Goal: Information Seeking & Learning: Find specific fact

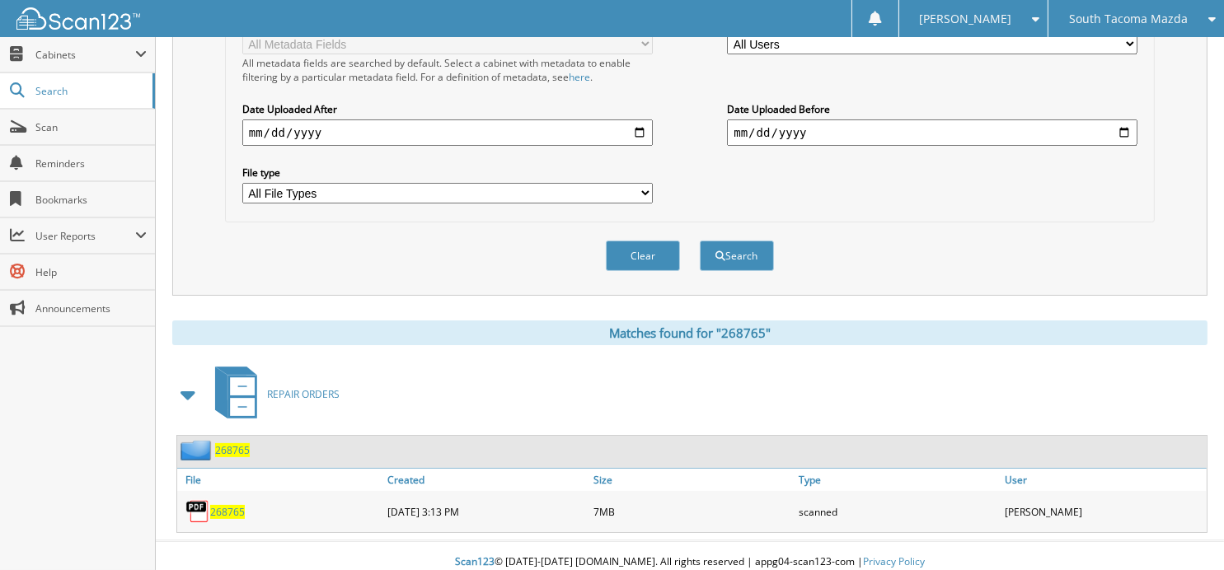
click at [1082, 19] on span "South Tacoma Mazda" at bounding box center [1128, 19] width 119 height 10
click at [1098, 79] on link "[PERSON_NAME] Mazda" at bounding box center [1136, 80] width 176 height 29
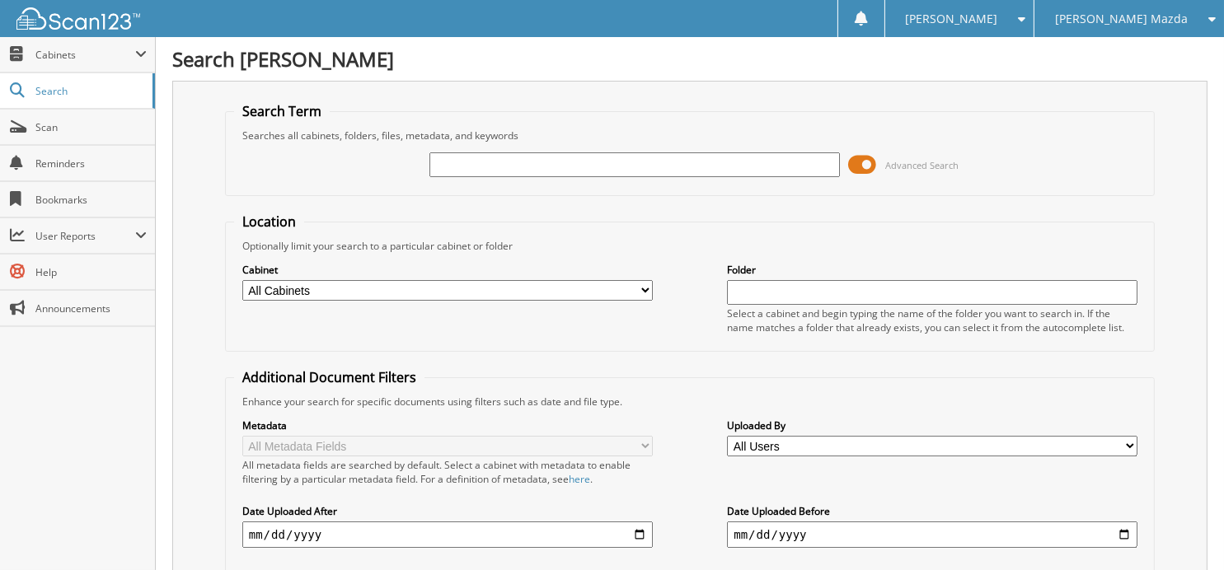
click at [560, 164] on input "text" at bounding box center [634, 164] width 410 height 25
type input "345037"
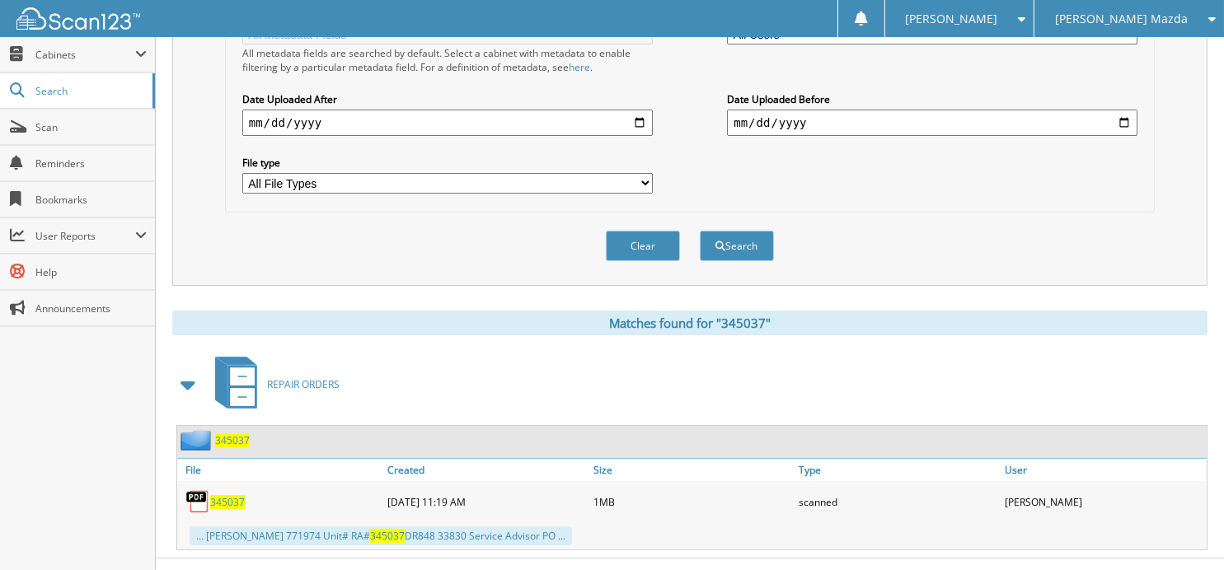
scroll to position [429, 0]
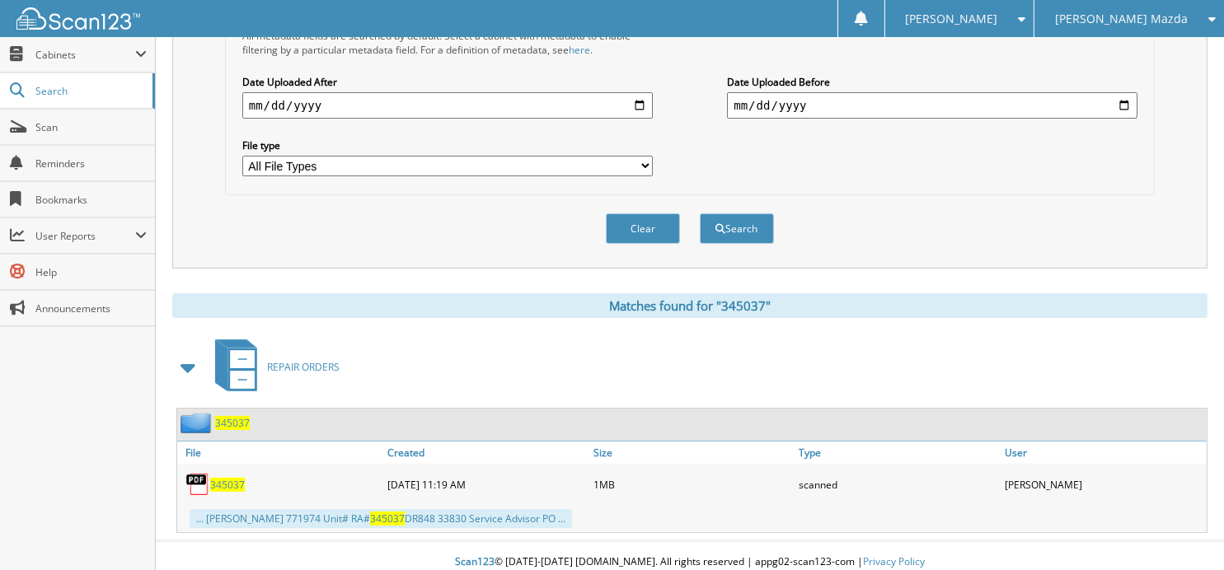
click at [223, 478] on span "345037" at bounding box center [227, 485] width 35 height 14
click at [637, 214] on button "Clear" at bounding box center [643, 228] width 74 height 30
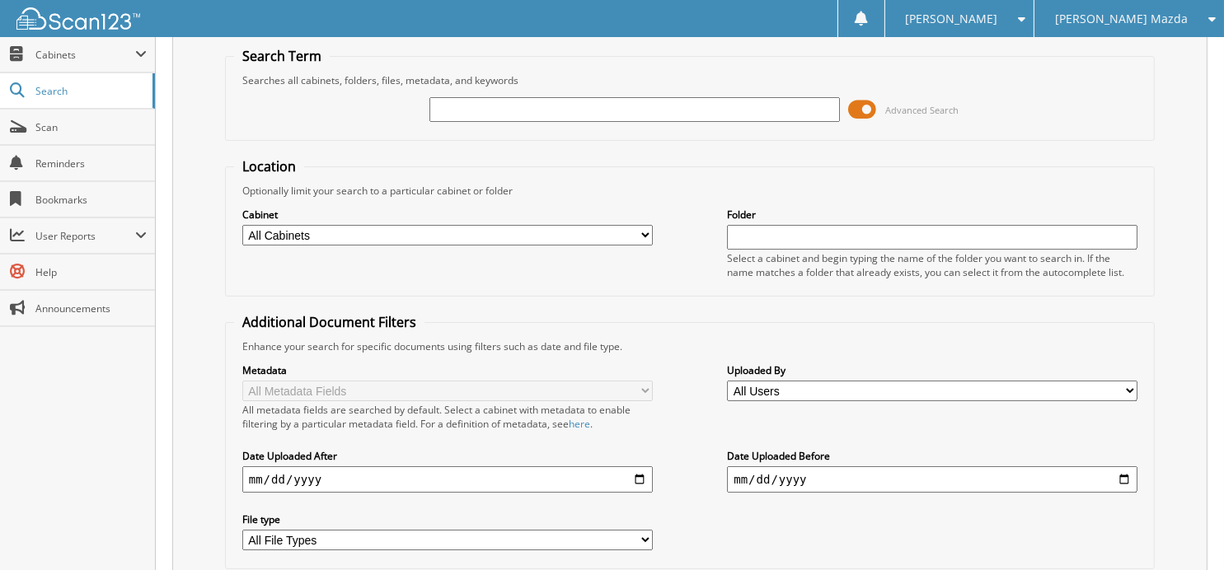
scroll to position [0, 0]
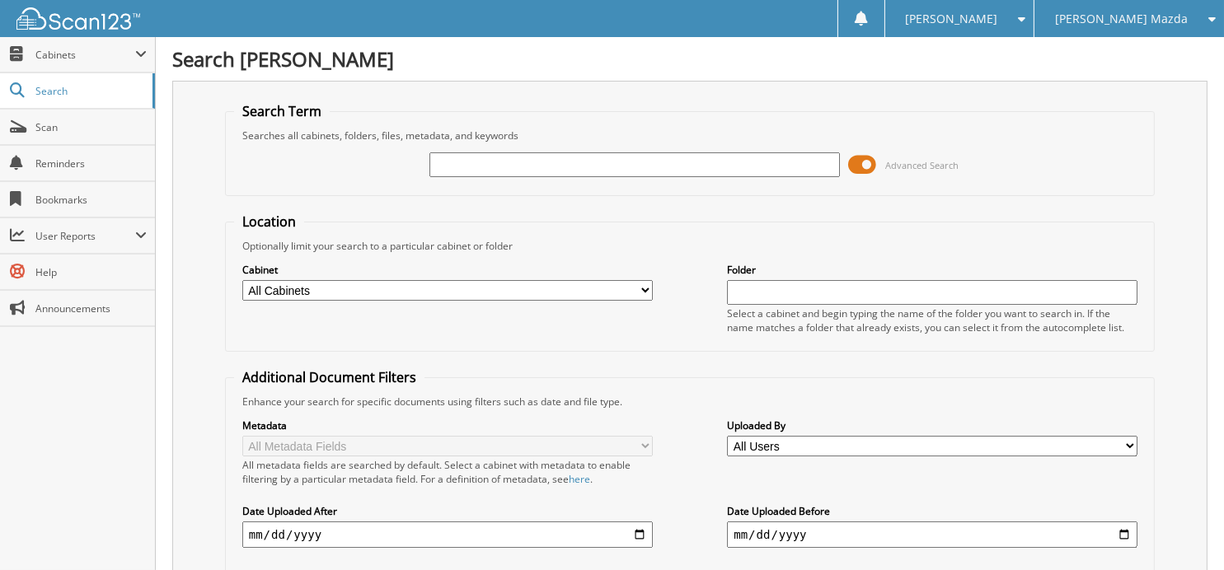
click at [620, 157] on input "text" at bounding box center [634, 164] width 410 height 25
type input "343088"
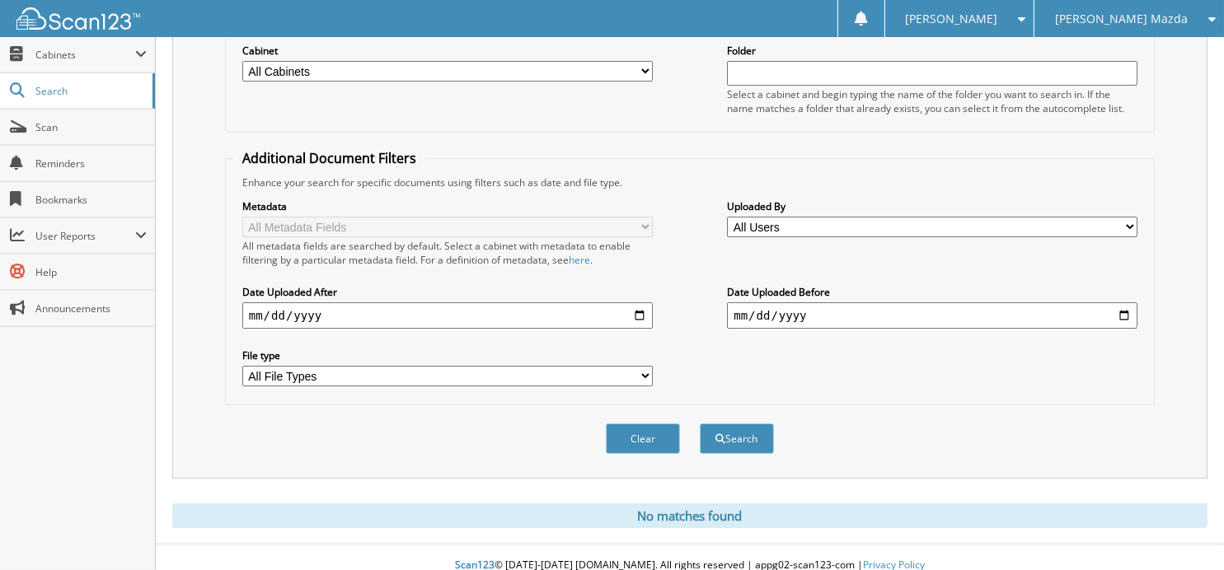
scroll to position [223, 0]
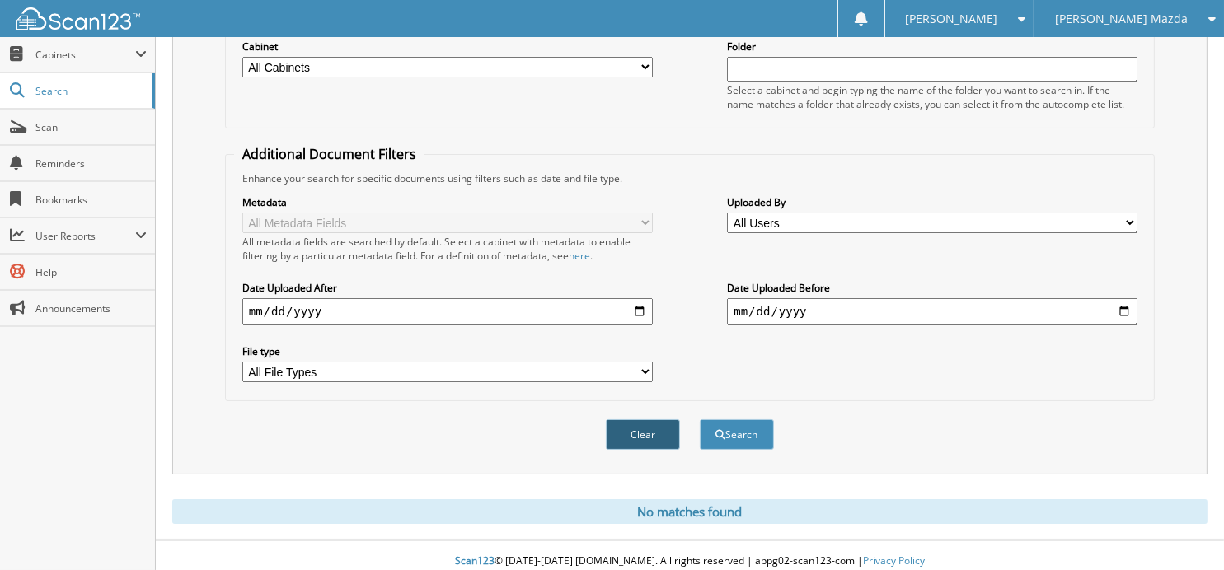
click at [658, 424] on button "Clear" at bounding box center [643, 434] width 74 height 30
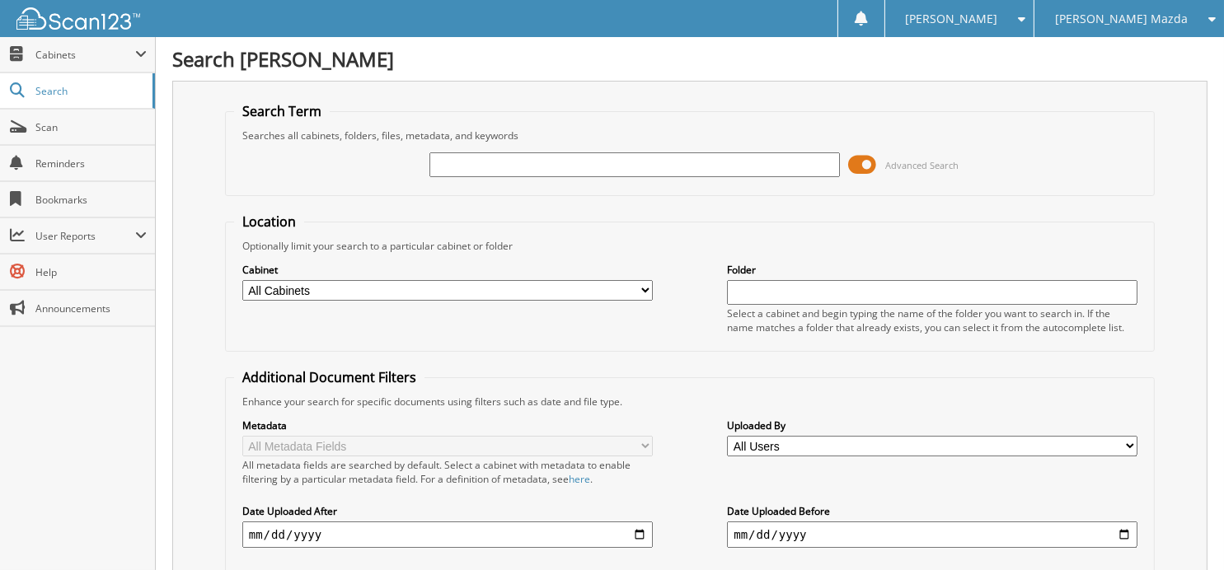
scroll to position [0, 0]
click at [499, 164] on input "text" at bounding box center [634, 164] width 410 height 25
type input "344982"
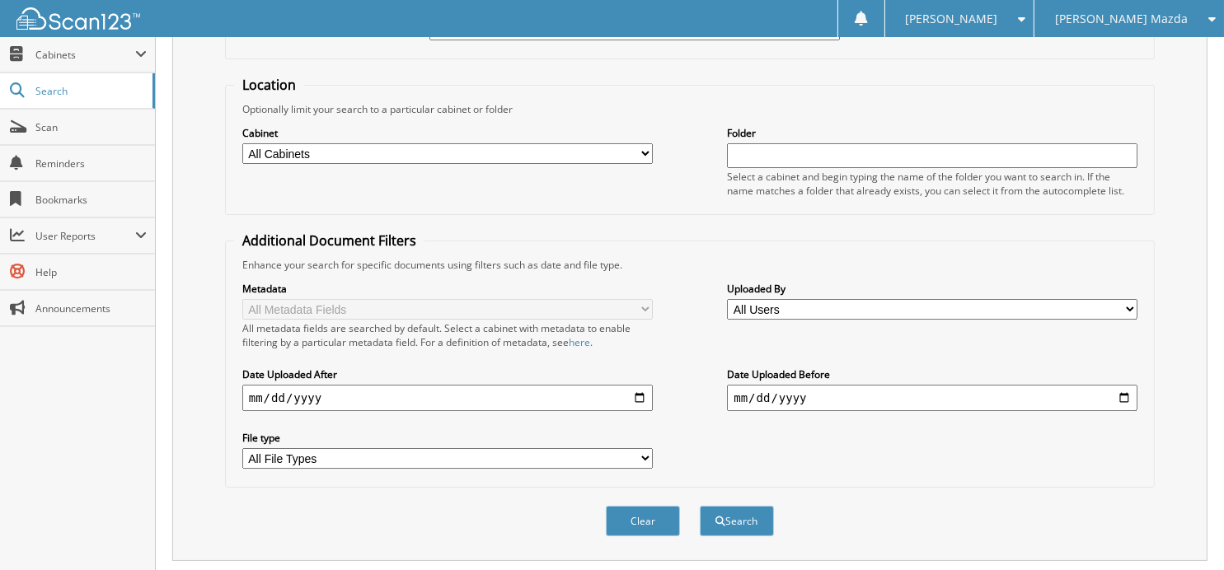
scroll to position [165, 0]
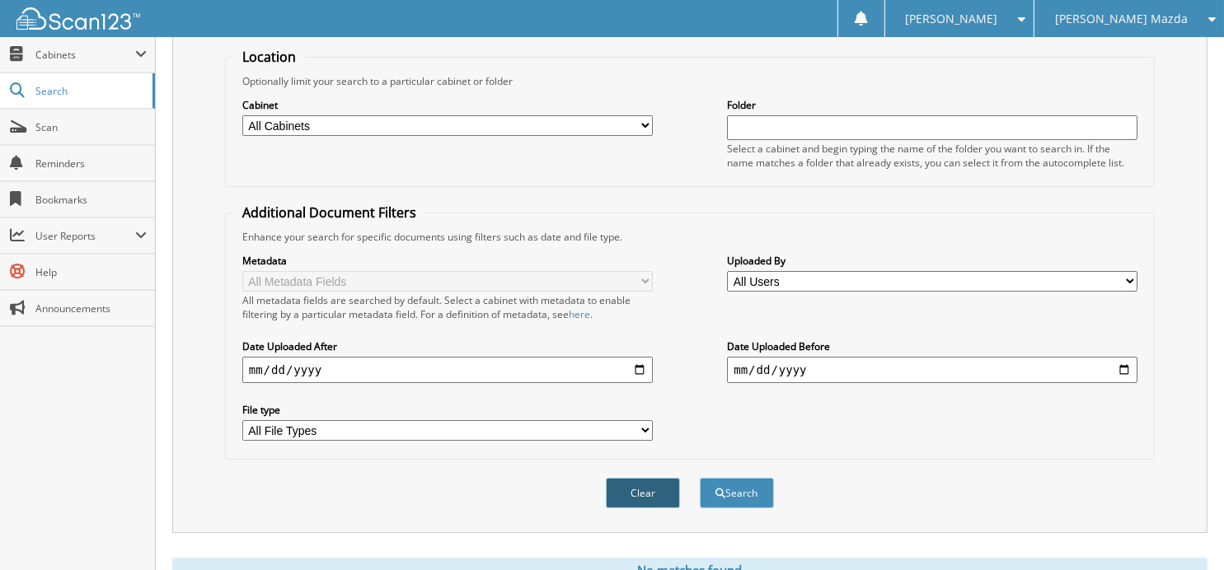
click at [648, 478] on button "Clear" at bounding box center [643, 493] width 74 height 30
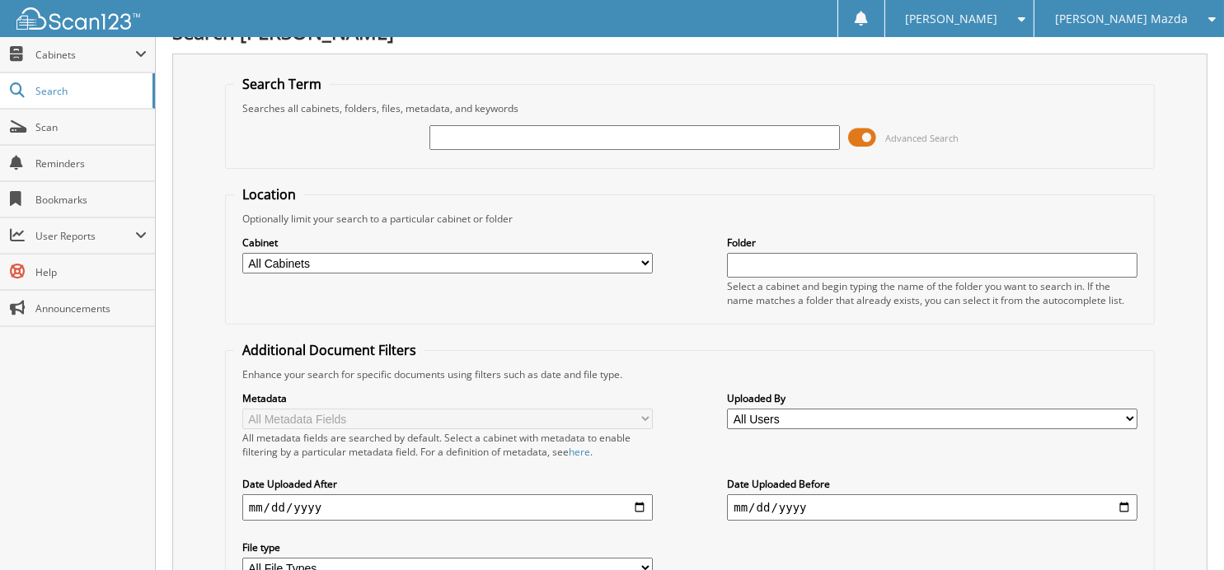
scroll to position [0, 0]
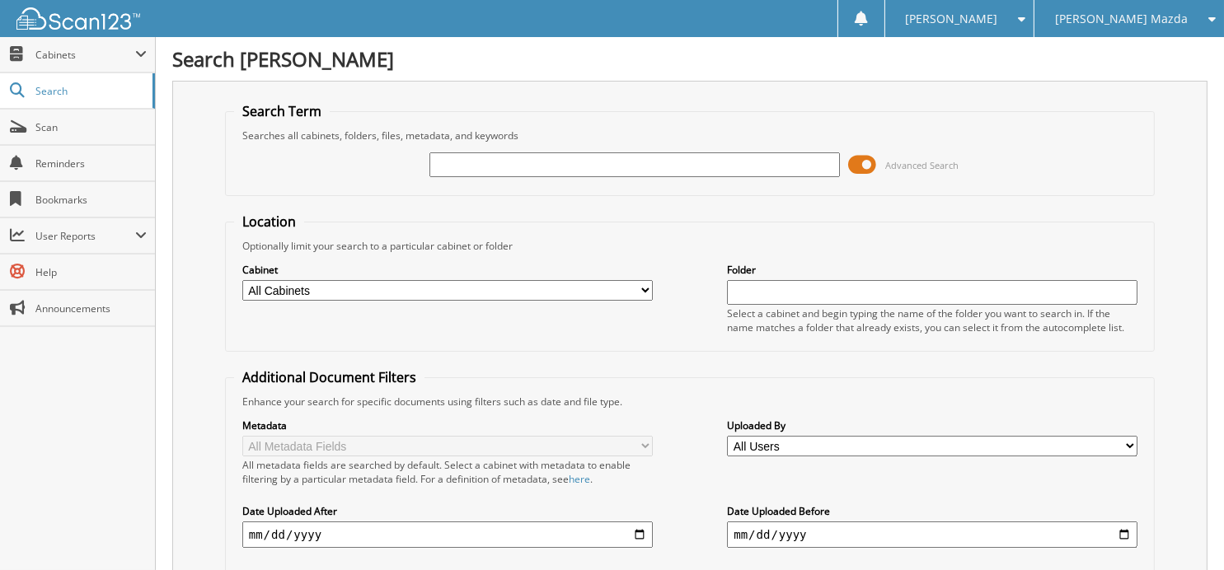
click at [544, 176] on div at bounding box center [634, 165] width 410 height 28
click at [539, 167] on input "text" at bounding box center [634, 164] width 410 height 25
type input "344126"
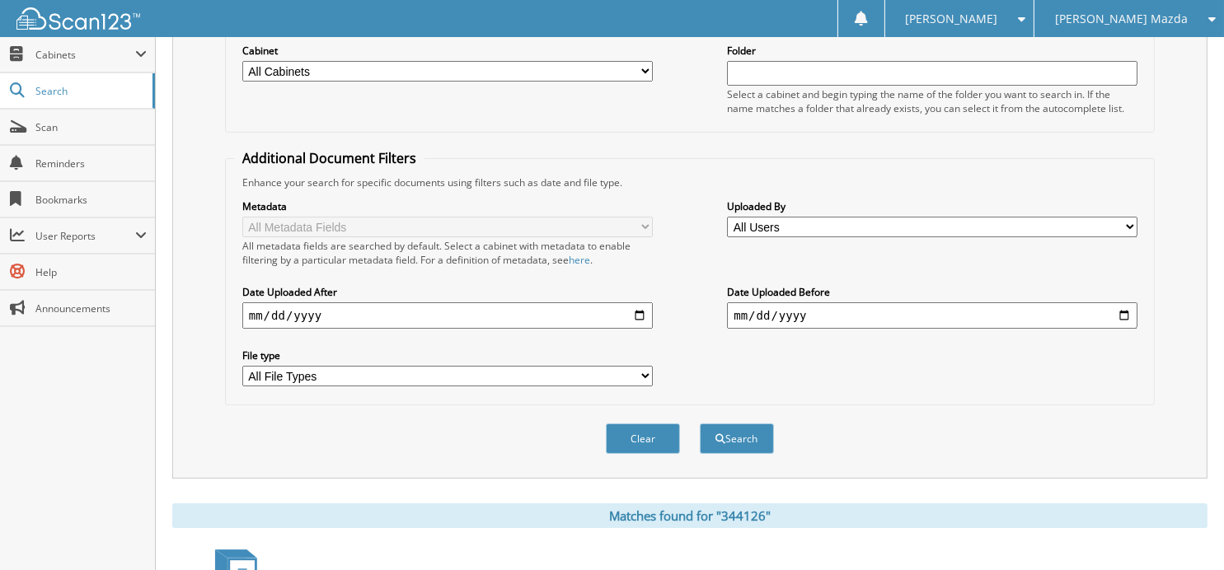
scroll to position [402, 0]
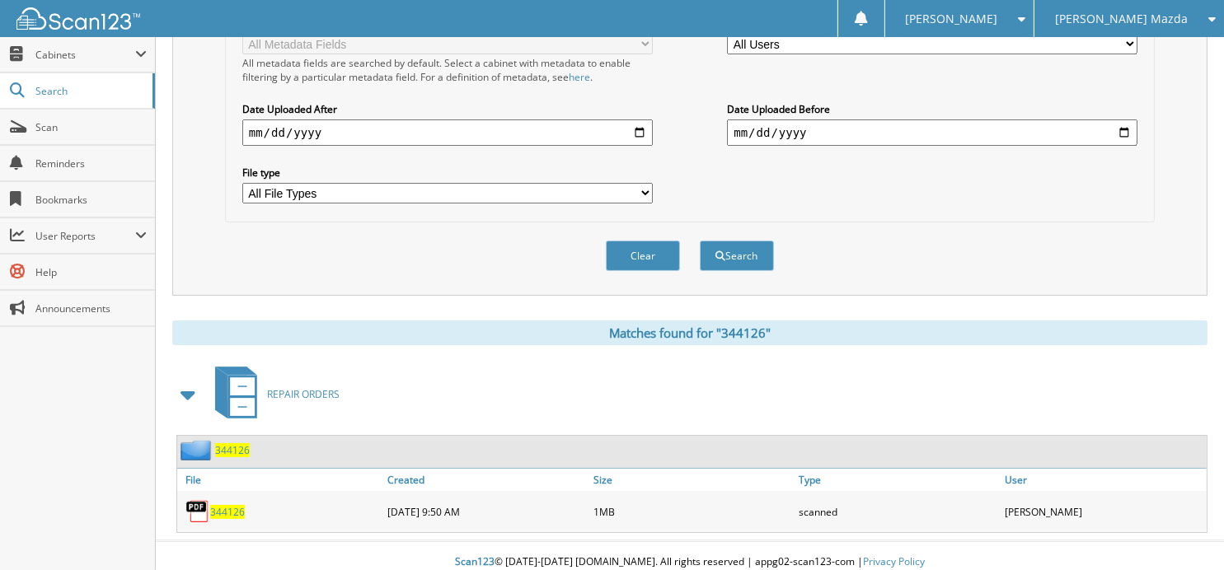
click at [229, 443] on span "344126" at bounding box center [232, 450] width 35 height 14
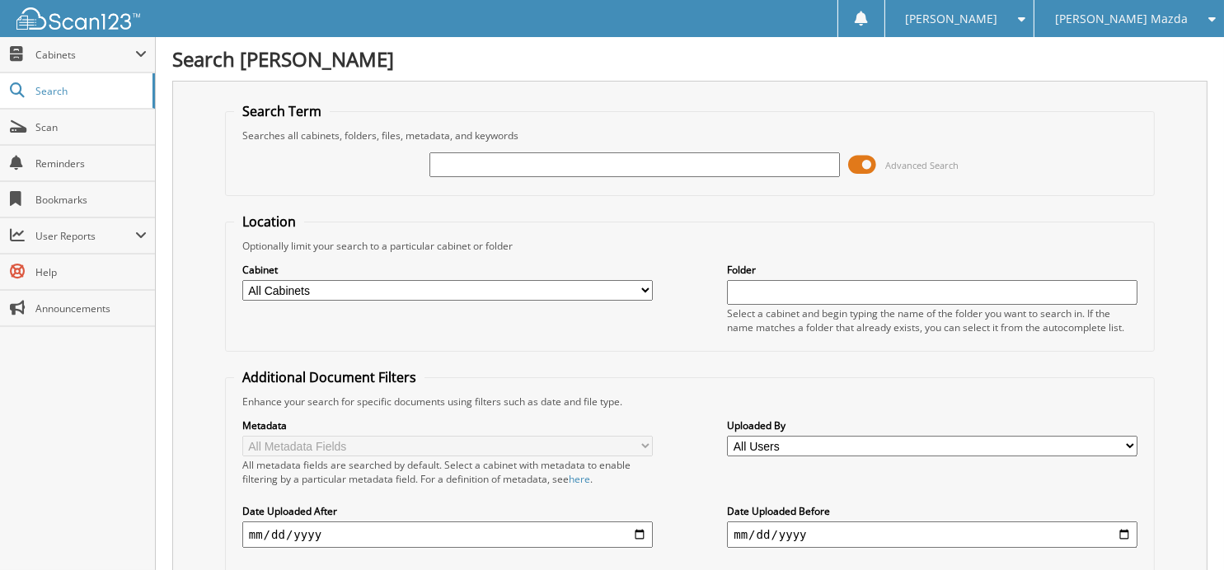
click at [467, 166] on input "text" at bounding box center [634, 164] width 410 height 25
type input "344734"
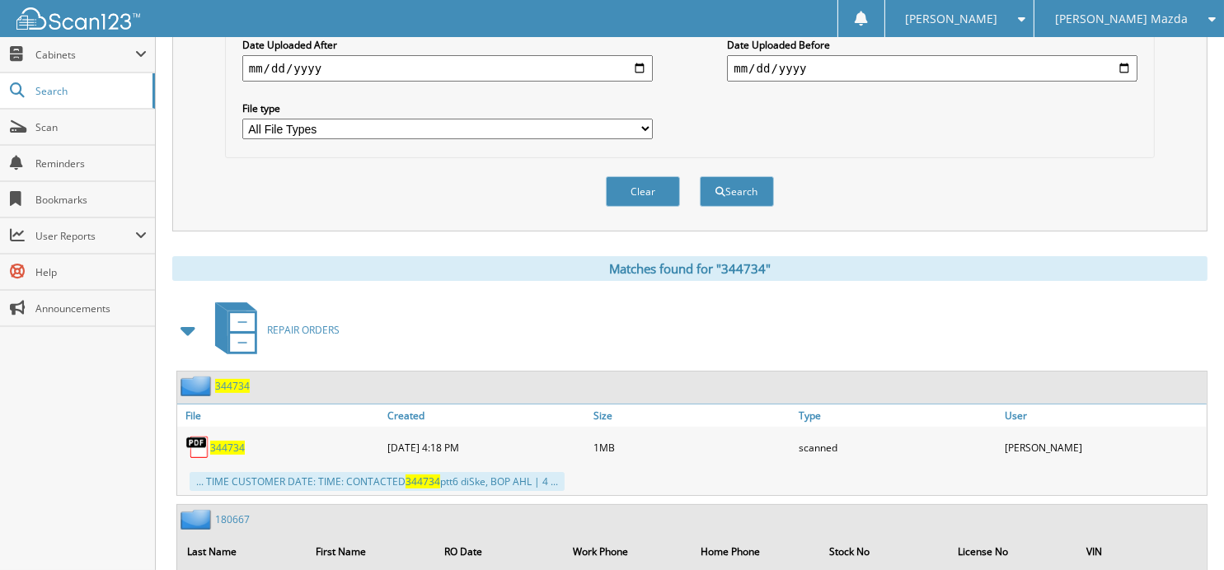
scroll to position [522, 0]
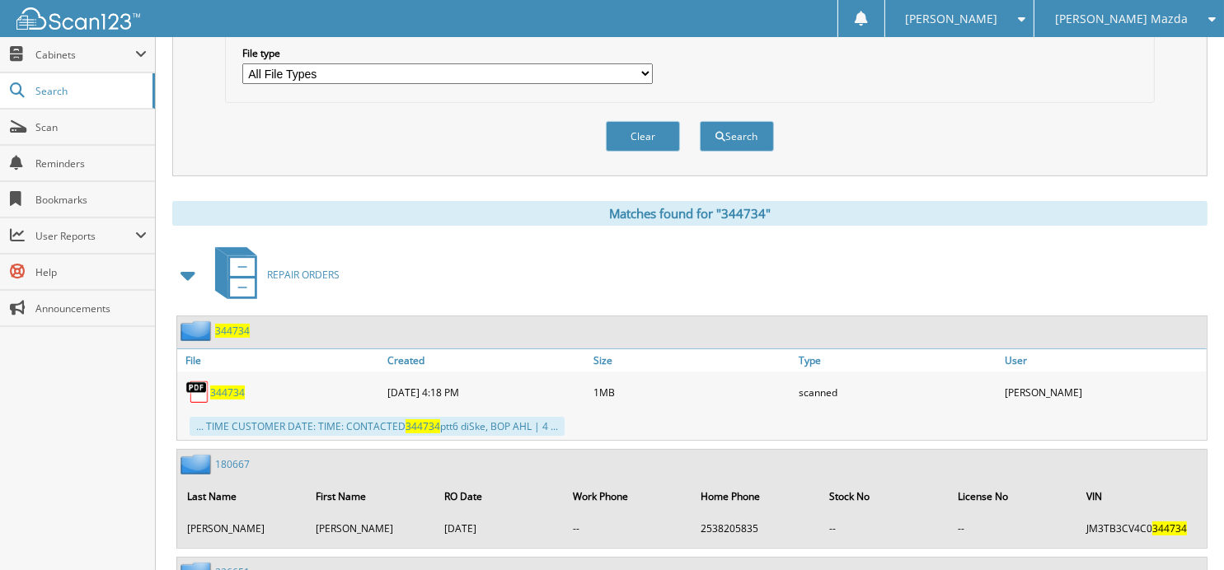
click at [221, 324] on span "344734" at bounding box center [232, 331] width 35 height 14
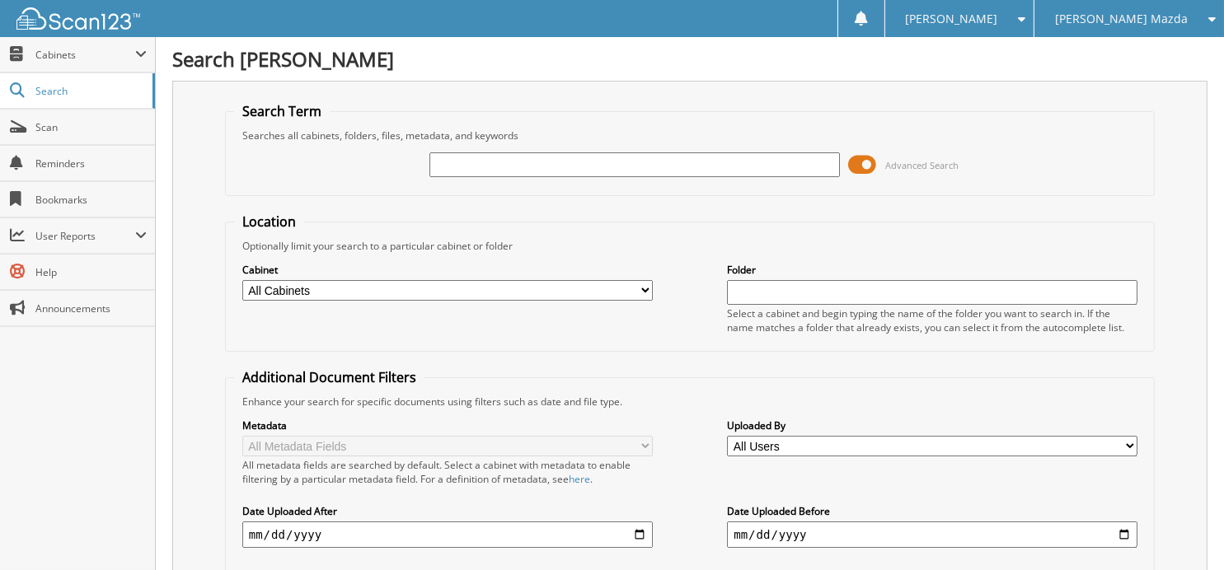
click at [548, 161] on input "text" at bounding box center [634, 164] width 410 height 25
type input "344668"
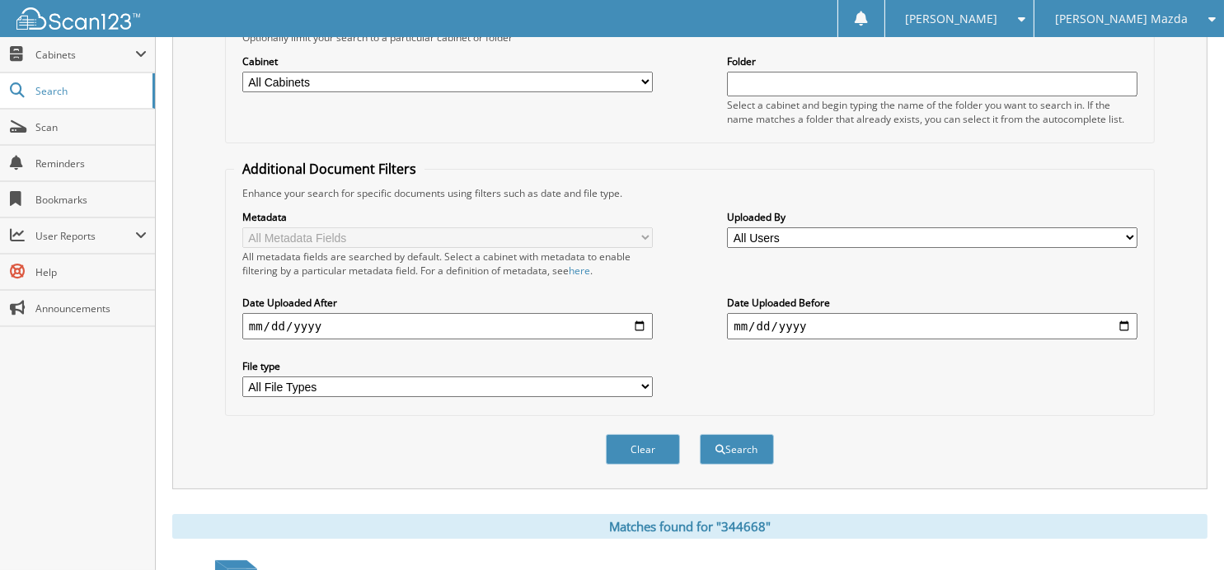
scroll to position [70, 0]
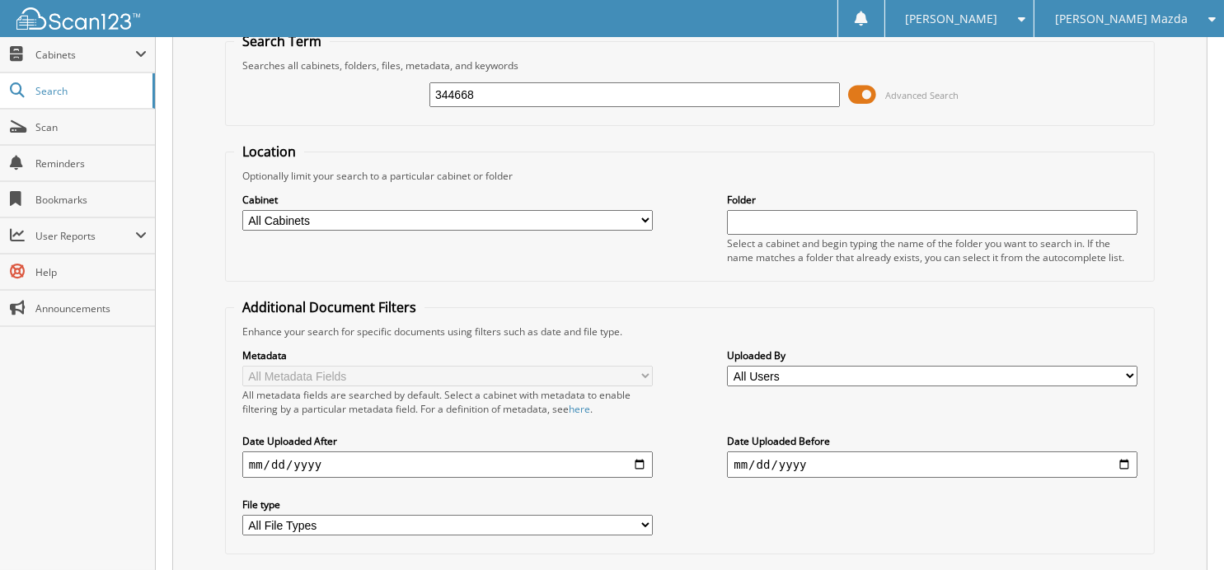
drag, startPoint x: 442, startPoint y: 92, endPoint x: 373, endPoint y: 100, distance: 69.6
click at [373, 100] on div "344668 Advanced Search" at bounding box center [689, 95] width 911 height 44
type input "344552"
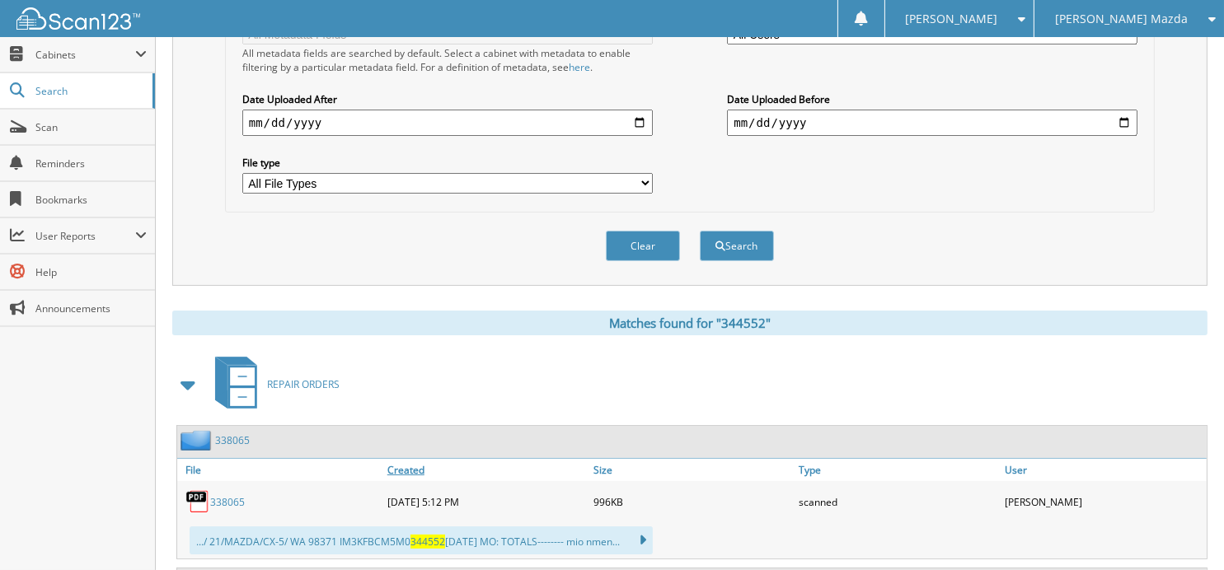
scroll to position [544, 0]
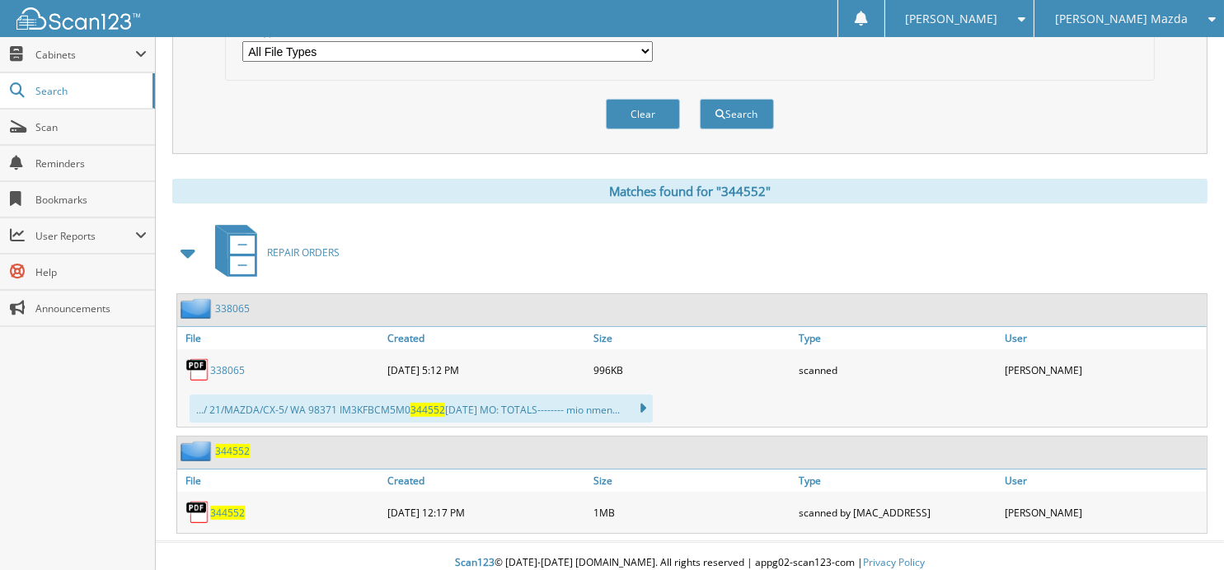
click at [227, 444] on span "344552" at bounding box center [232, 451] width 35 height 14
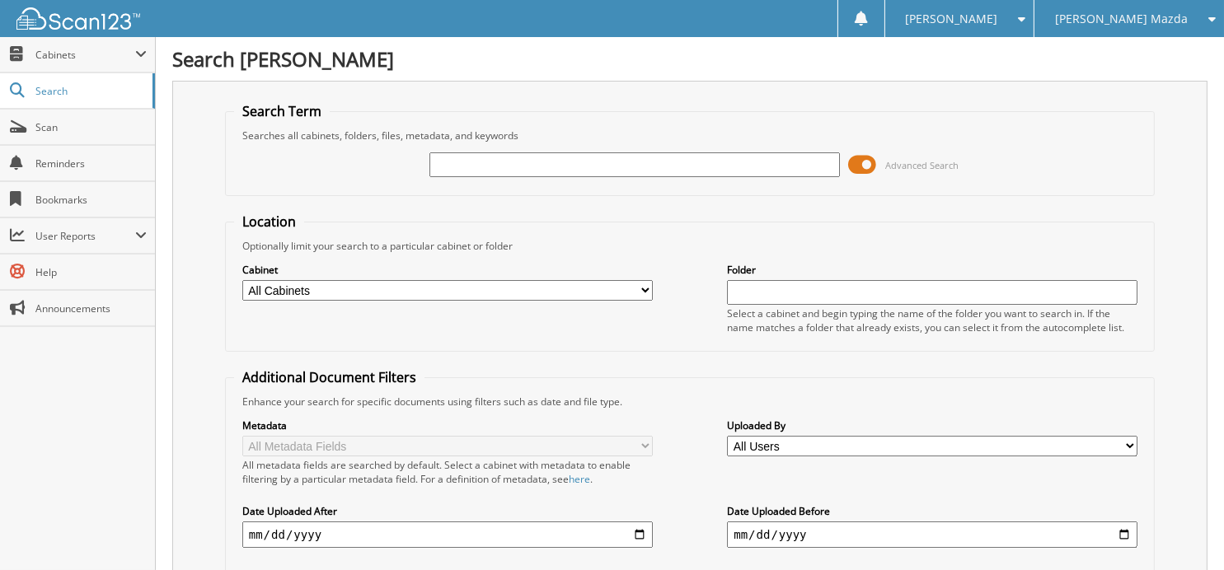
click at [482, 161] on input "text" at bounding box center [634, 164] width 410 height 25
type input "344559"
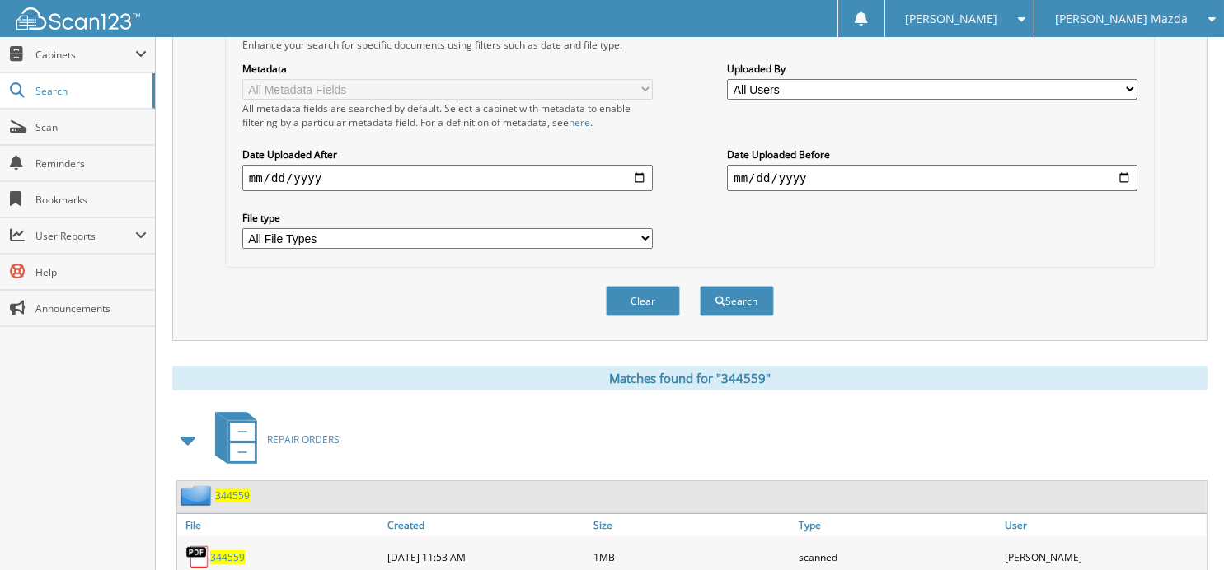
scroll to position [549, 0]
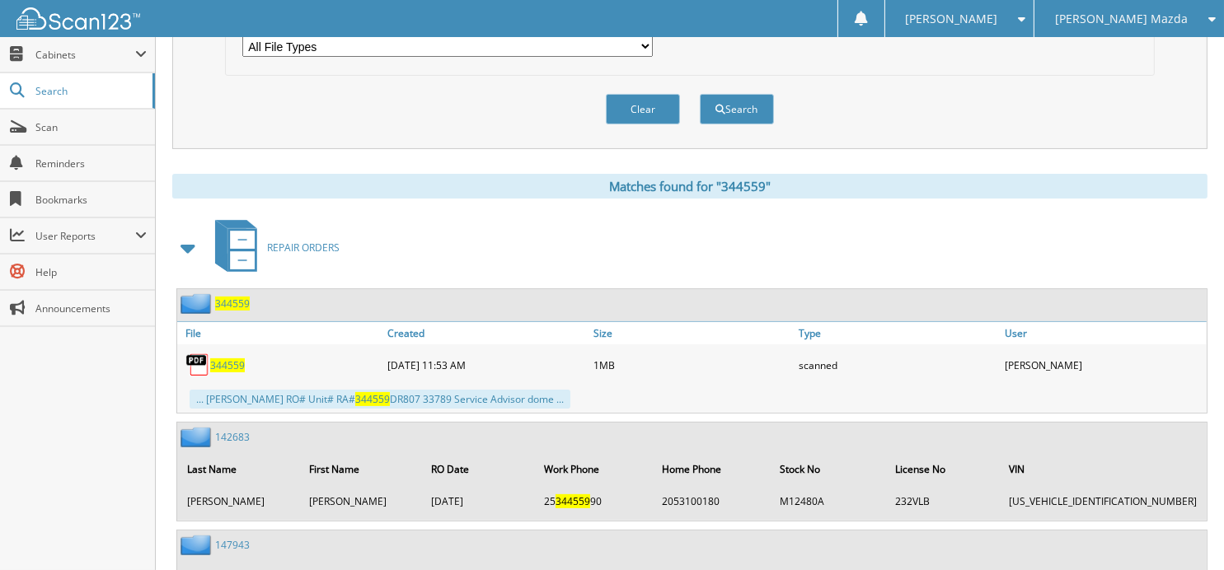
click at [226, 297] on span "344559" at bounding box center [232, 304] width 35 height 14
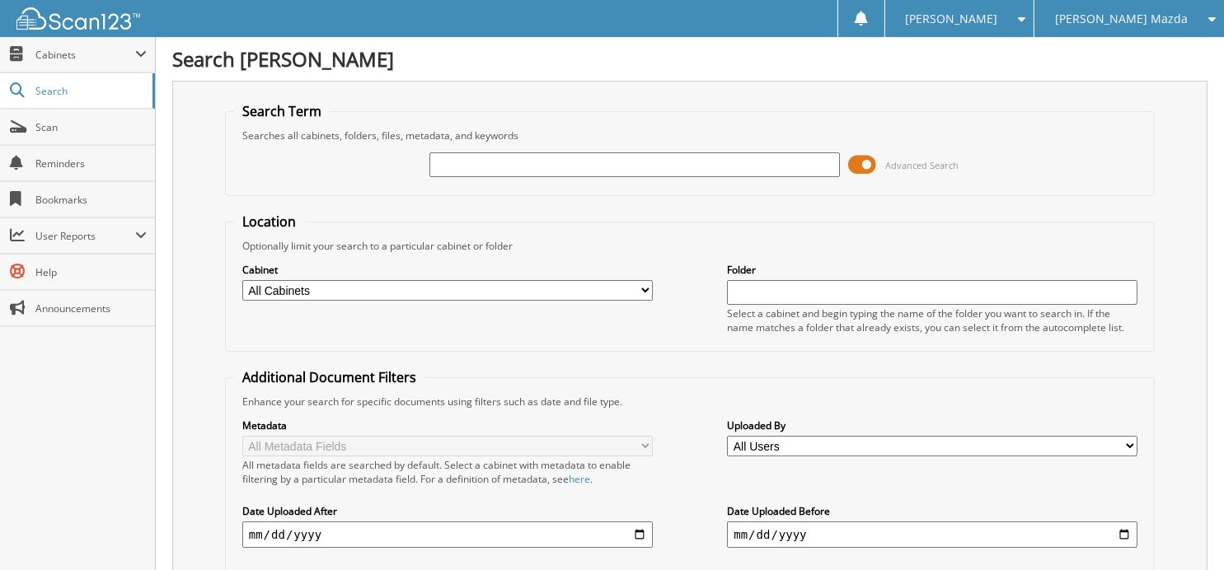
click at [482, 156] on input "text" at bounding box center [634, 164] width 410 height 25
type input "344720"
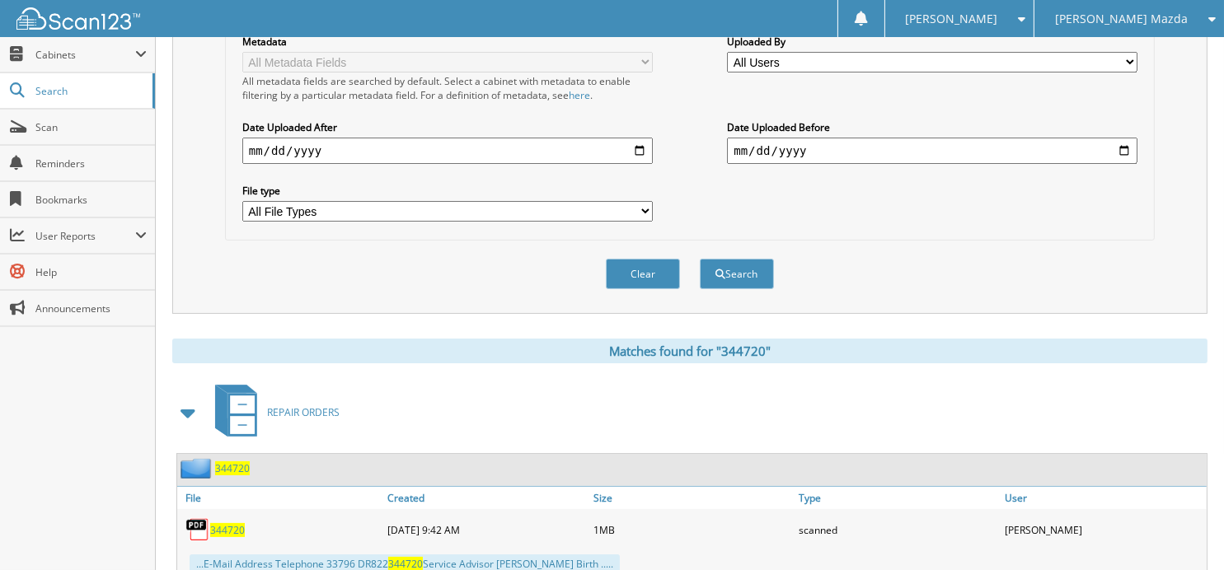
scroll to position [429, 0]
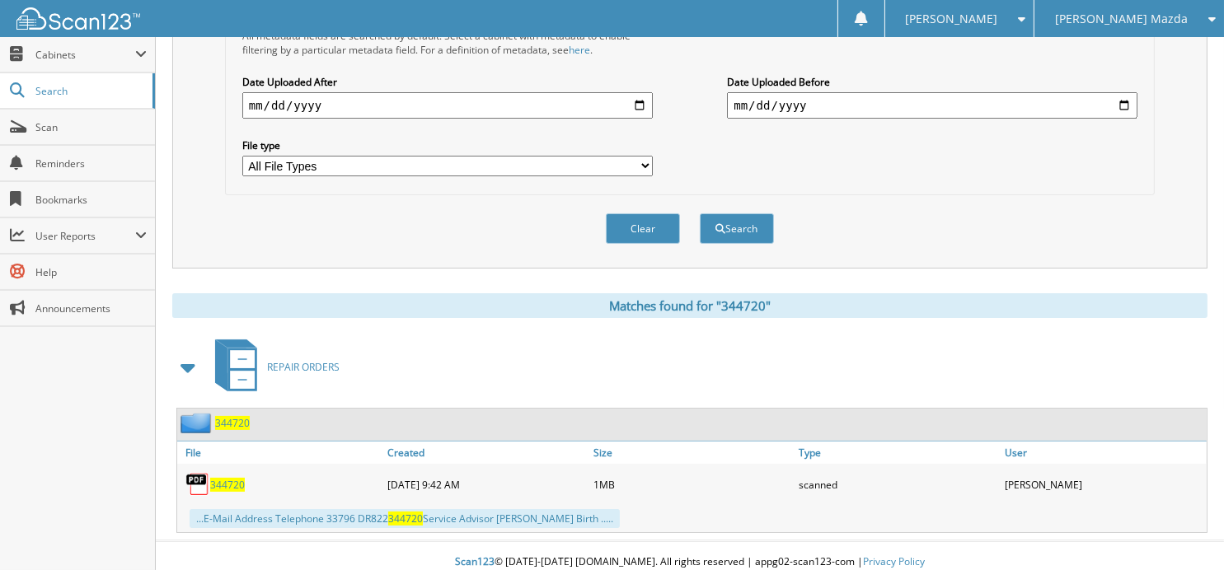
click at [240, 416] on span "344720" at bounding box center [232, 423] width 35 height 14
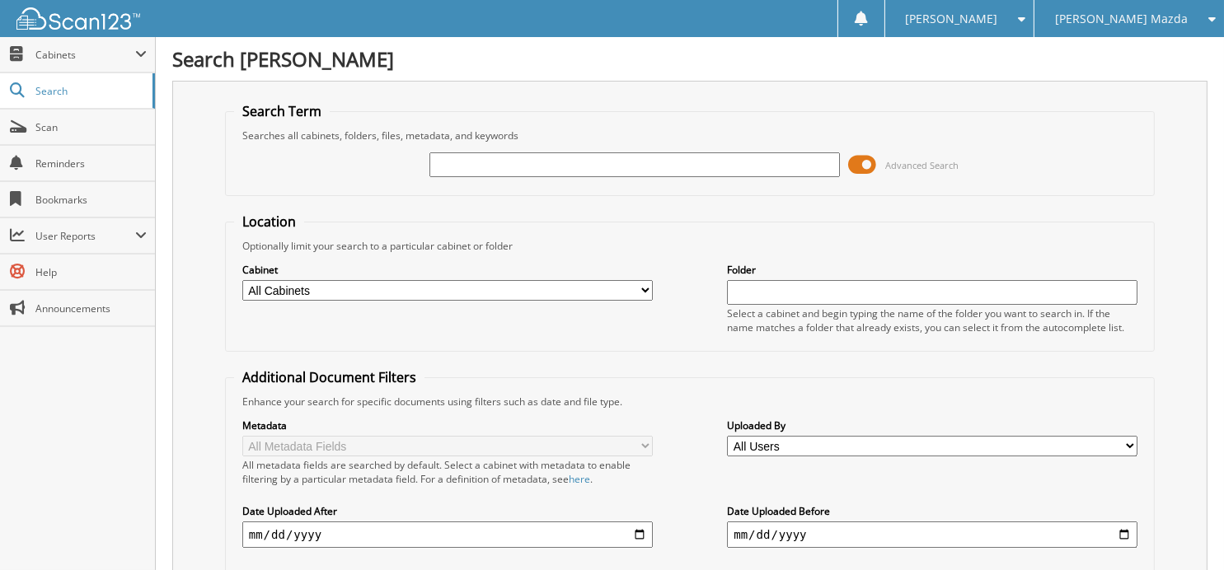
click at [453, 157] on input "text" at bounding box center [634, 164] width 410 height 25
type input "3449*67"
click at [499, 172] on input "3449*67" at bounding box center [634, 164] width 410 height 25
type input "3"
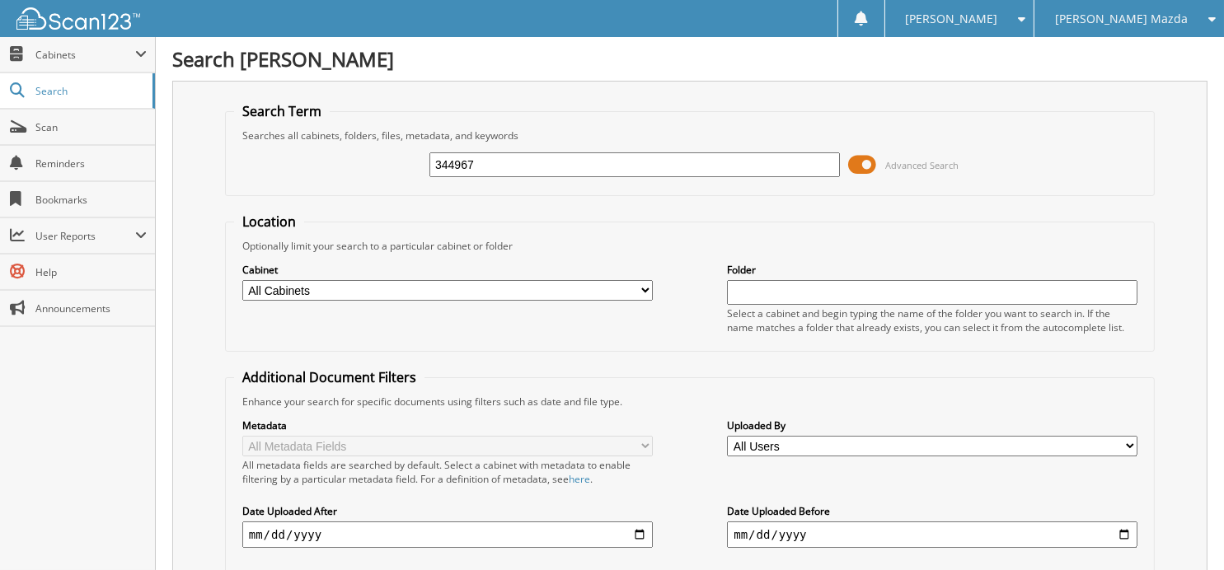
type input "344967"
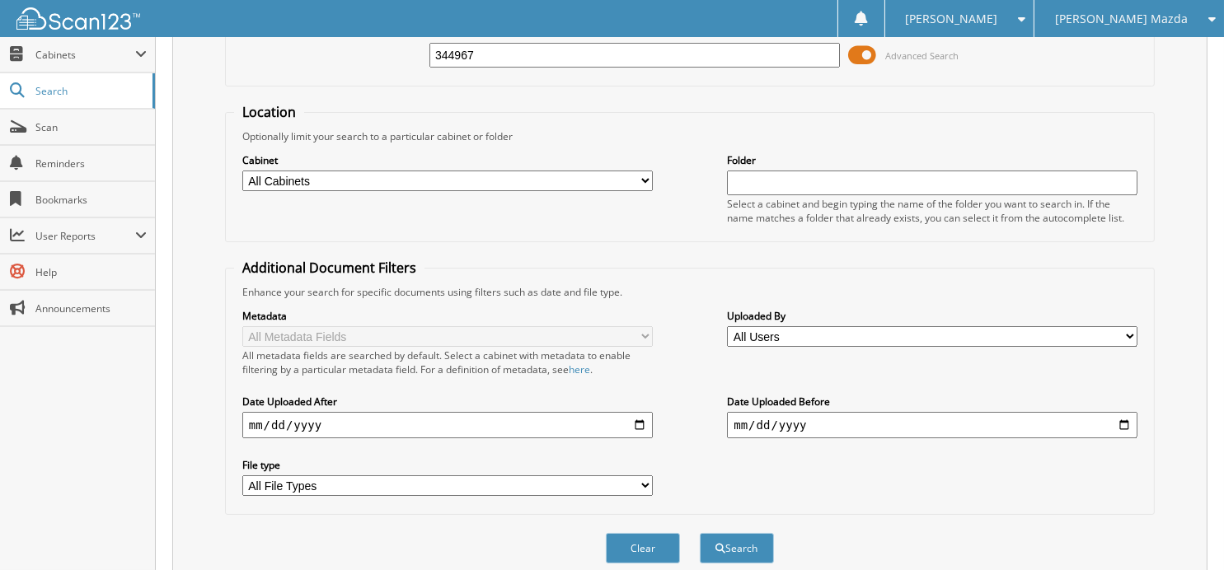
scroll to position [223, 0]
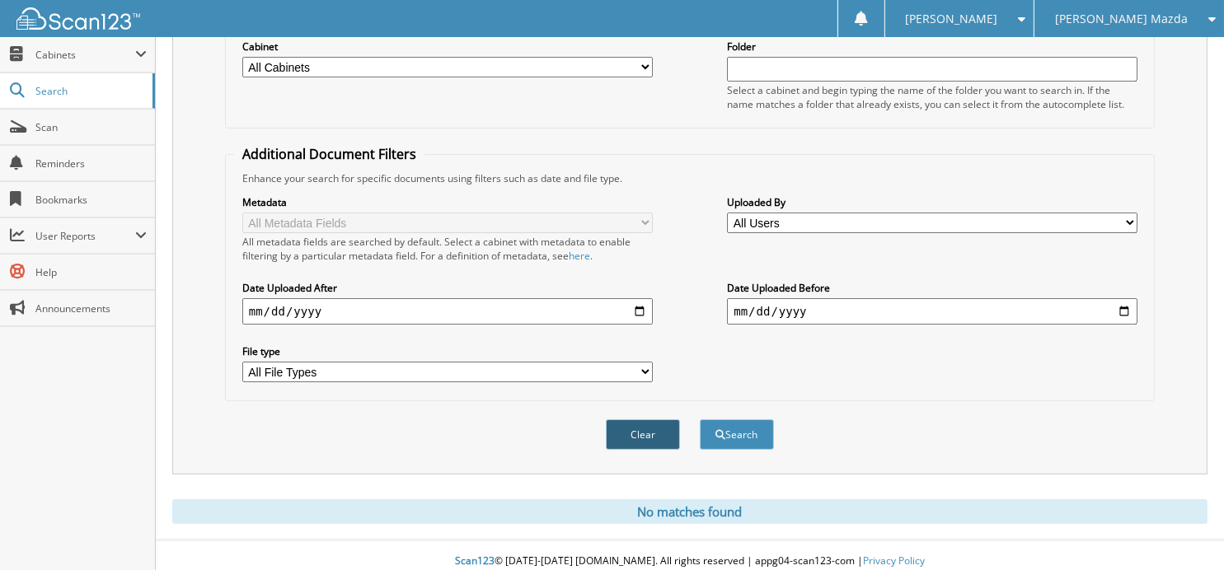
click at [634, 419] on button "Clear" at bounding box center [643, 434] width 74 height 30
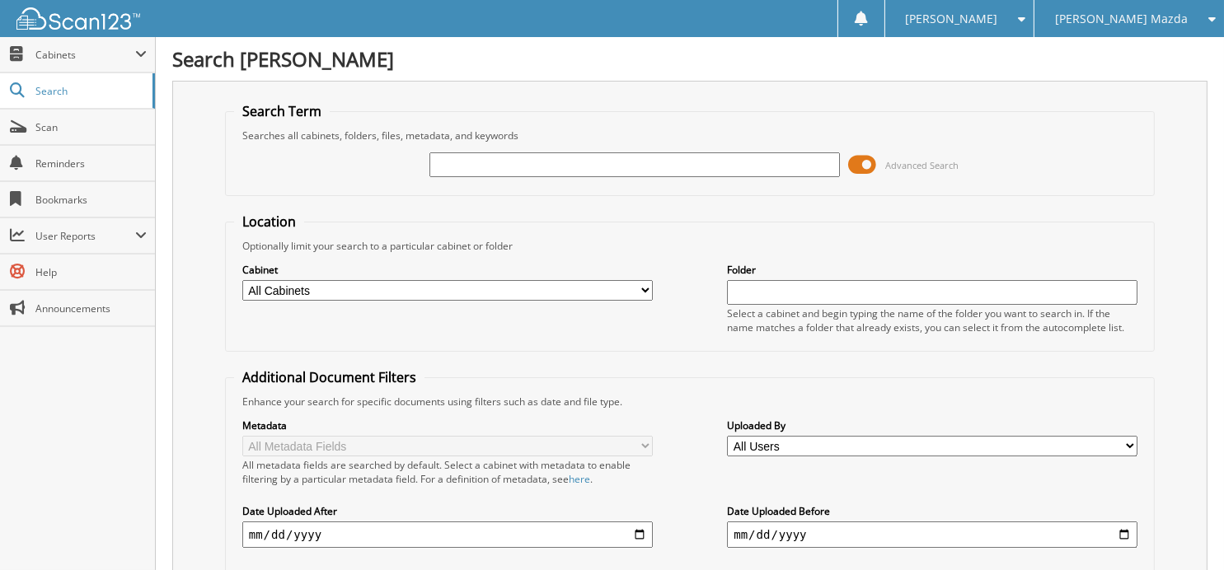
scroll to position [0, 0]
click at [550, 164] on input "text" at bounding box center [634, 164] width 410 height 25
type input "344924"
drag, startPoint x: 475, startPoint y: 160, endPoint x: 358, endPoint y: 180, distance: 118.8
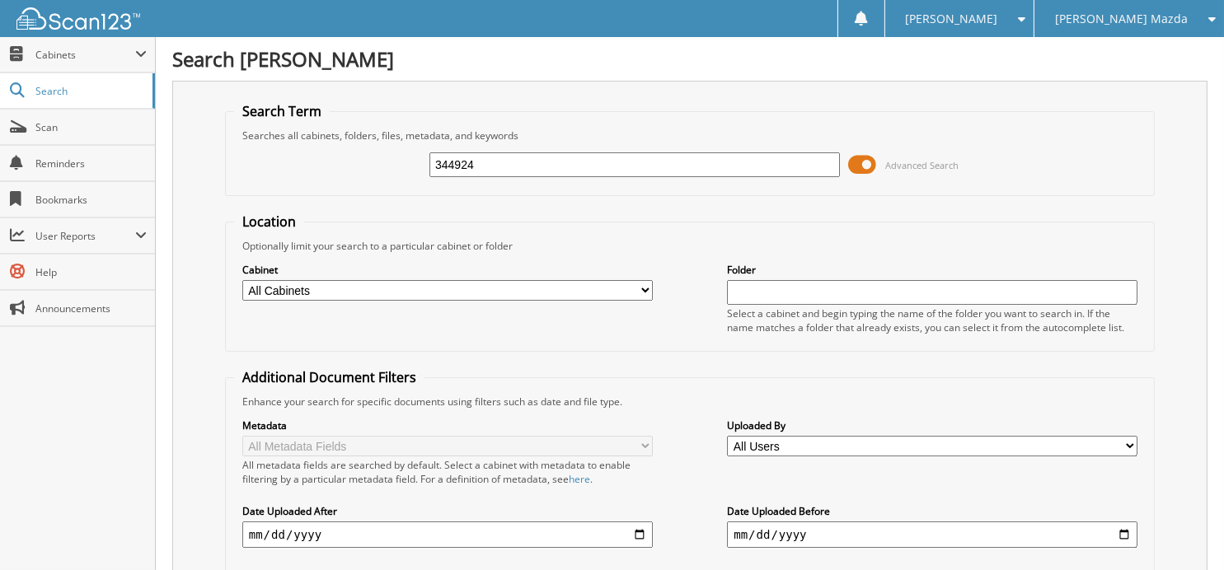
click at [358, 180] on div "344924 Advanced Search" at bounding box center [689, 165] width 911 height 44
type input "344824"
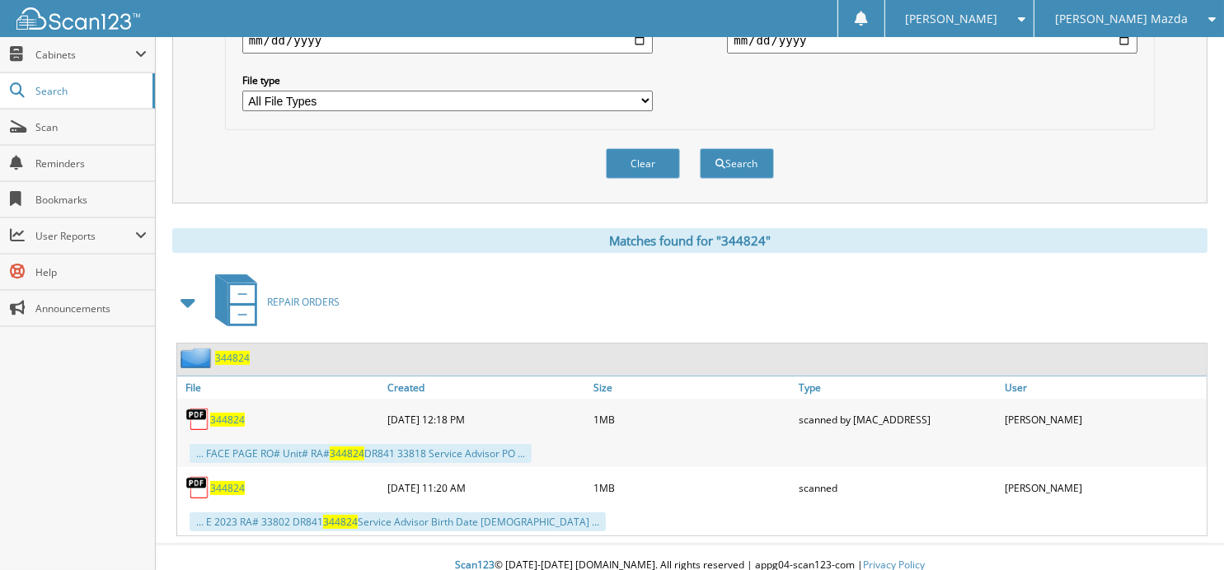
scroll to position [497, 0]
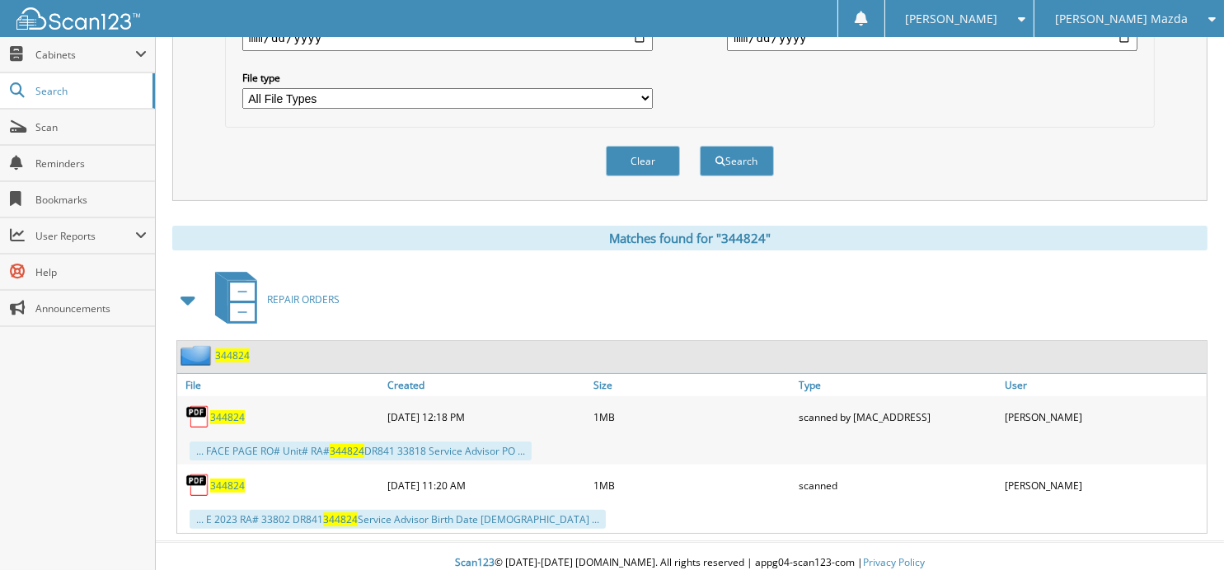
click at [233, 349] on span "344824" at bounding box center [232, 356] width 35 height 14
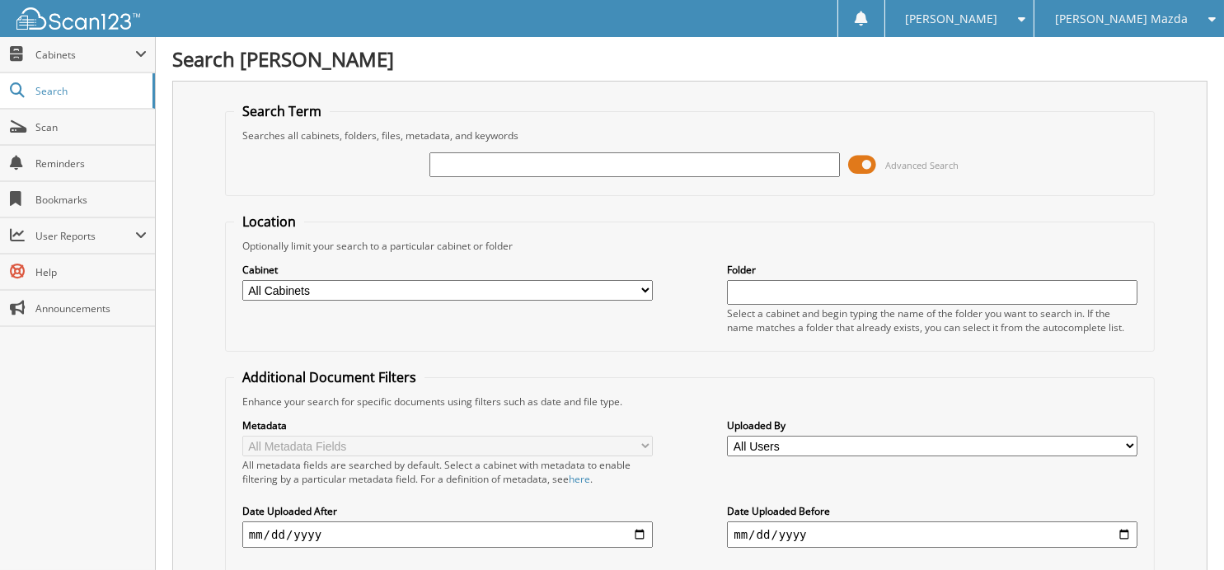
click at [503, 166] on input "text" at bounding box center [634, 164] width 410 height 25
type input "344632"
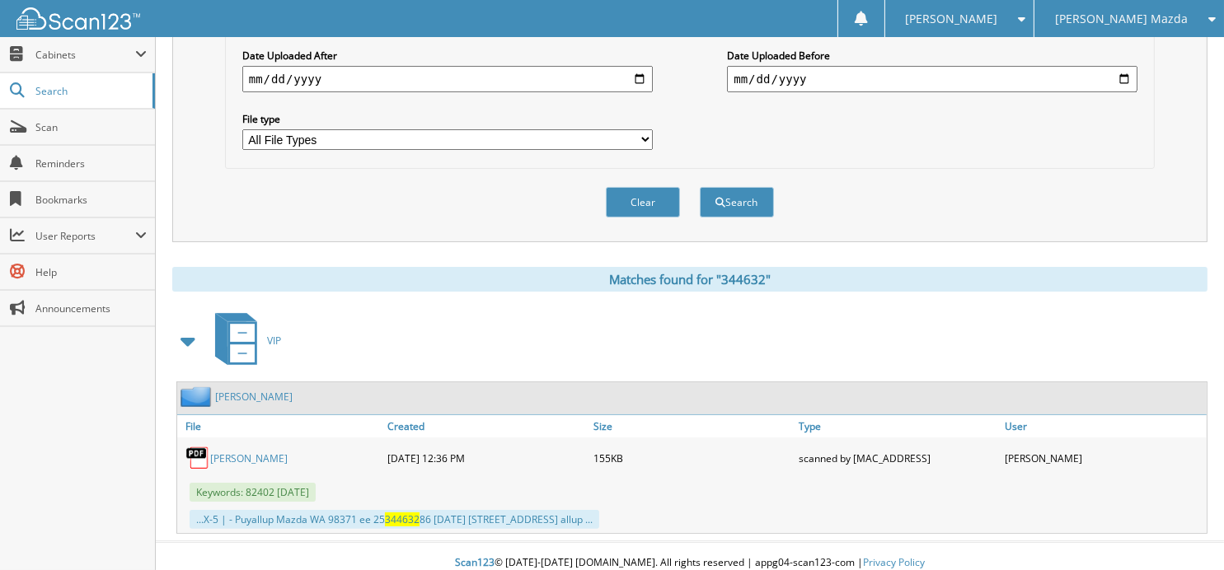
scroll to position [345, 0]
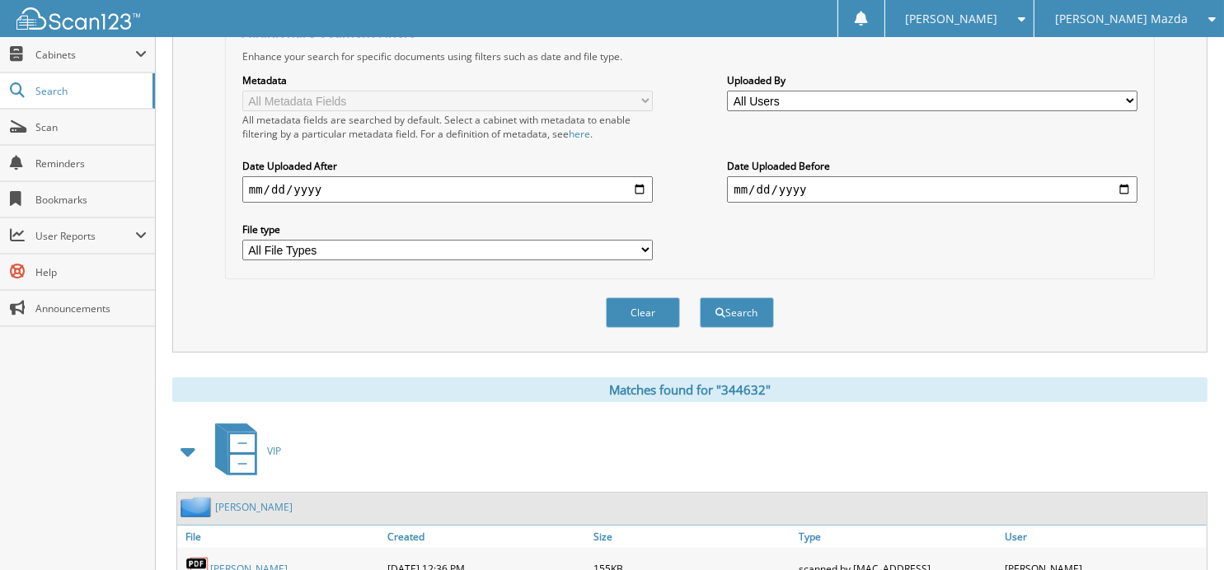
click at [638, 297] on button "Clear" at bounding box center [643, 312] width 74 height 30
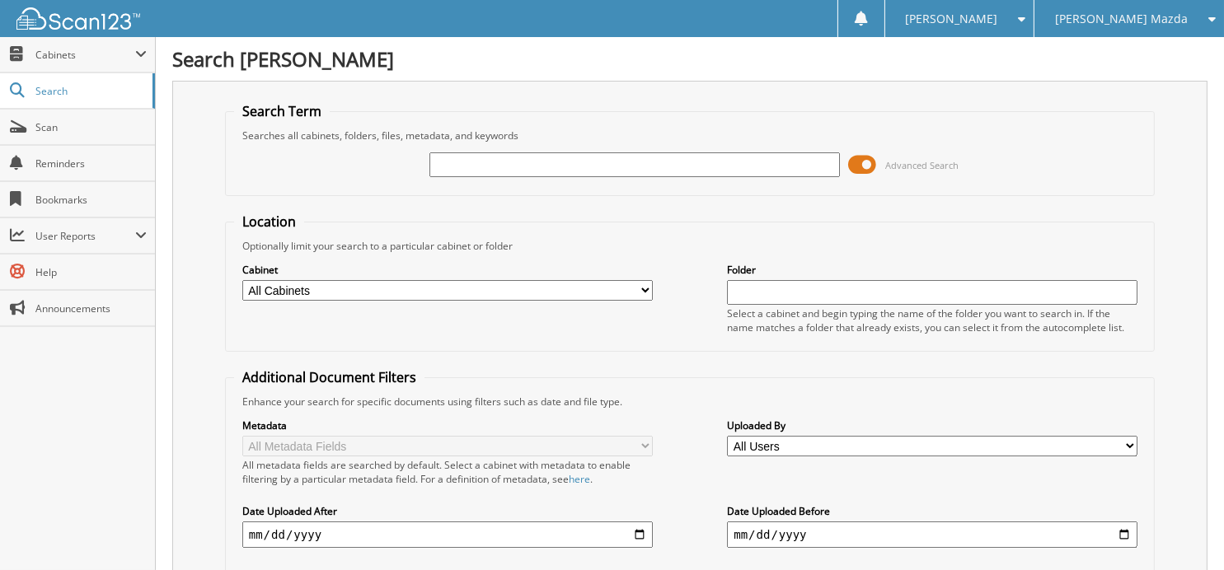
scroll to position [0, 0]
click at [529, 171] on input "text" at bounding box center [634, 164] width 410 height 25
type input "268765"
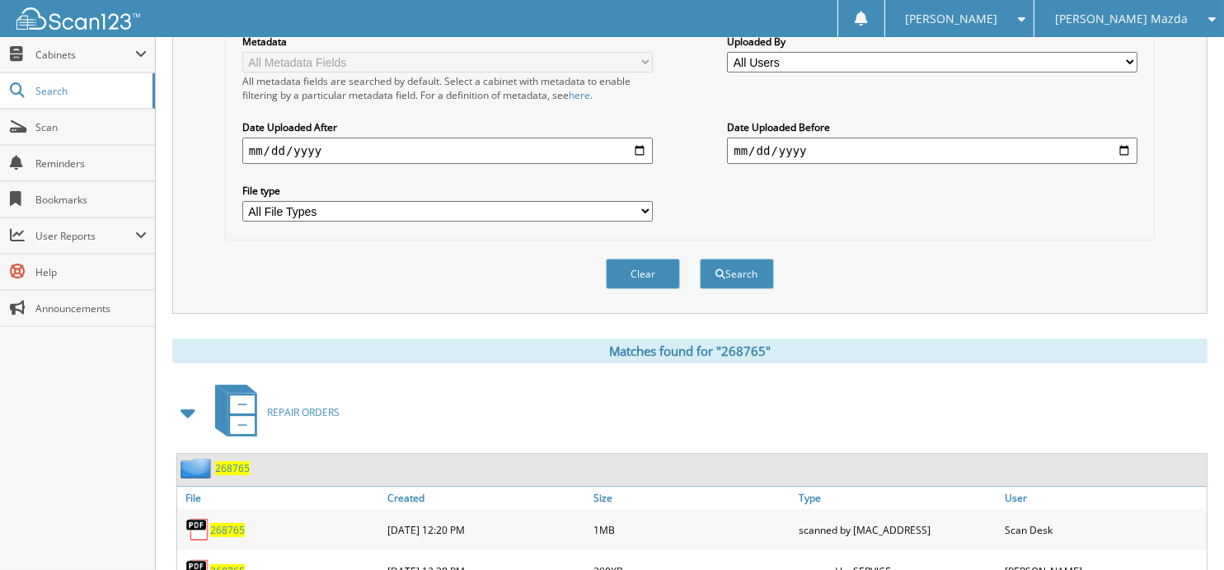
scroll to position [443, 0]
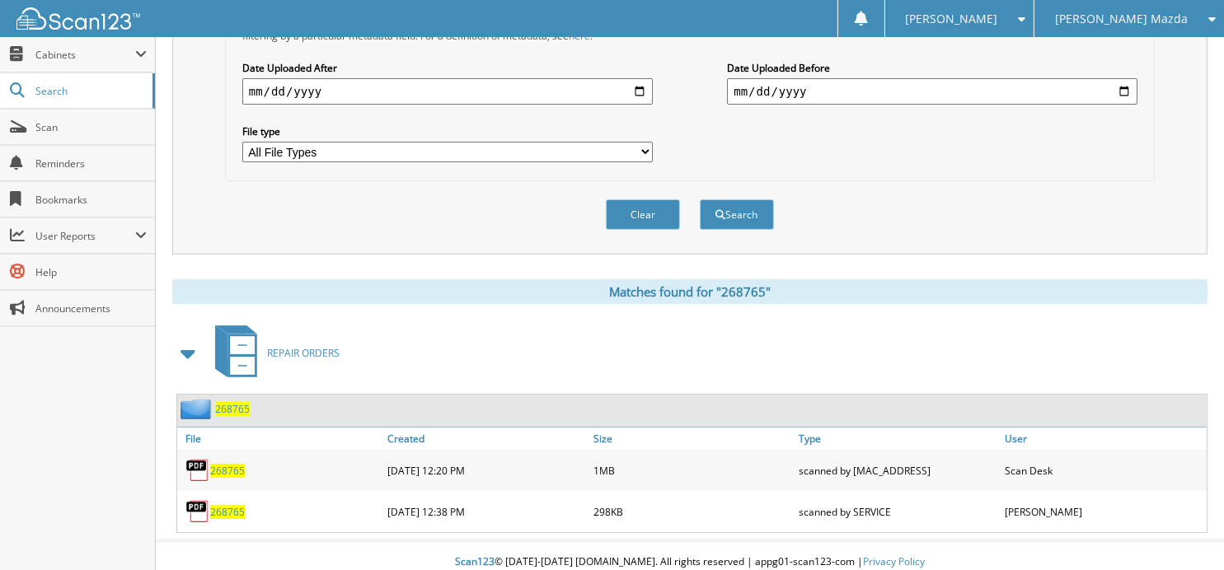
click at [228, 402] on span "268765" at bounding box center [232, 409] width 35 height 14
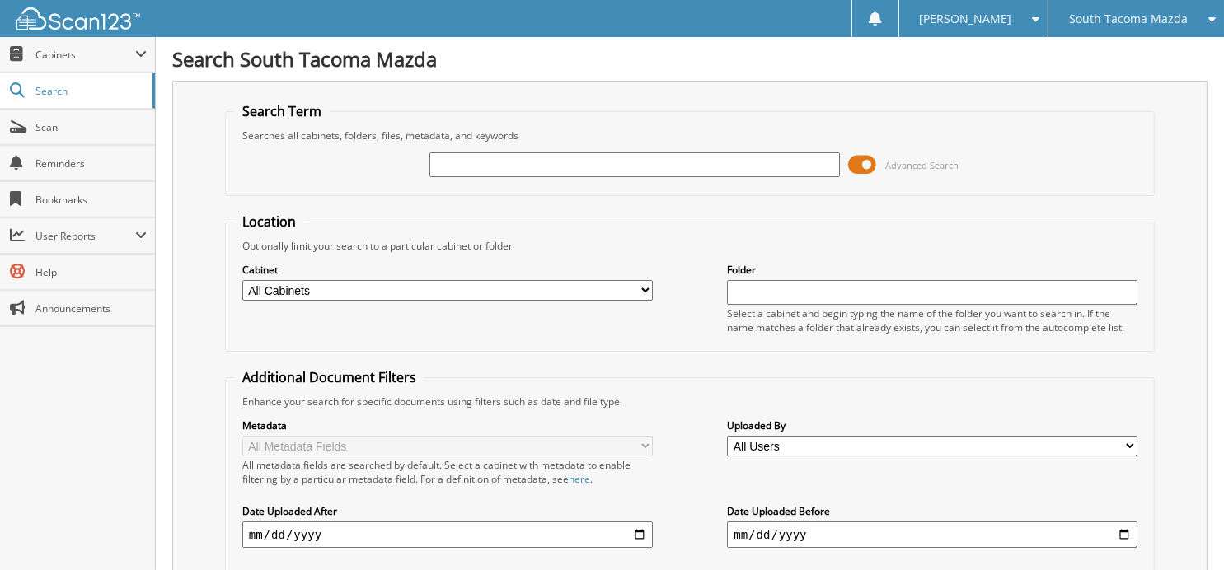
click at [490, 151] on div at bounding box center [634, 165] width 410 height 28
click at [489, 156] on input "text" at bounding box center [634, 164] width 410 height 25
type input "268765"
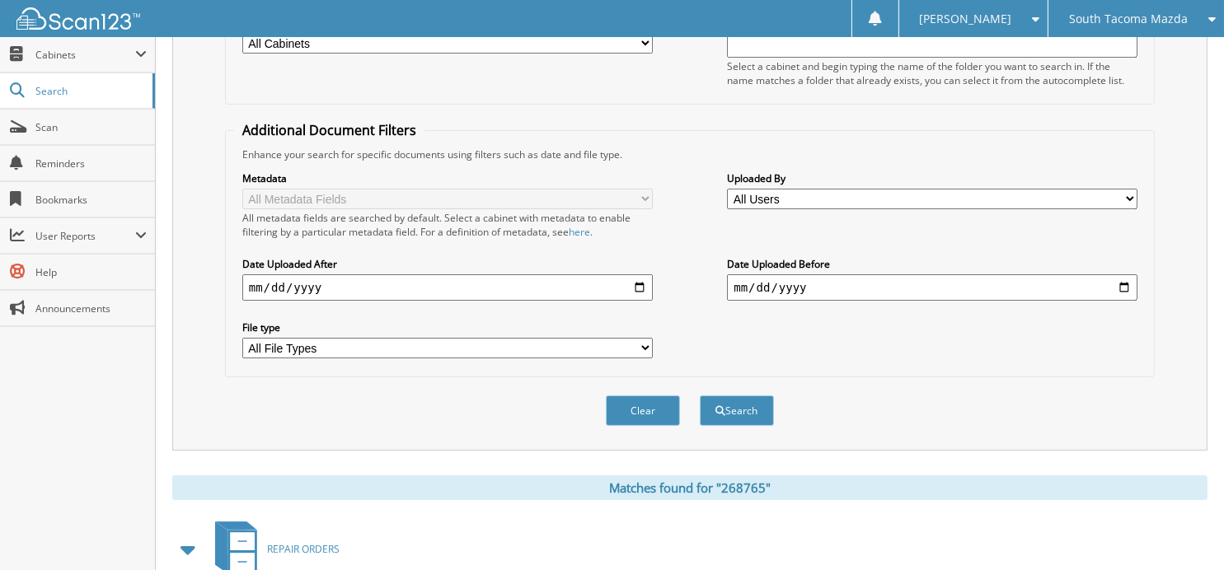
scroll to position [402, 0]
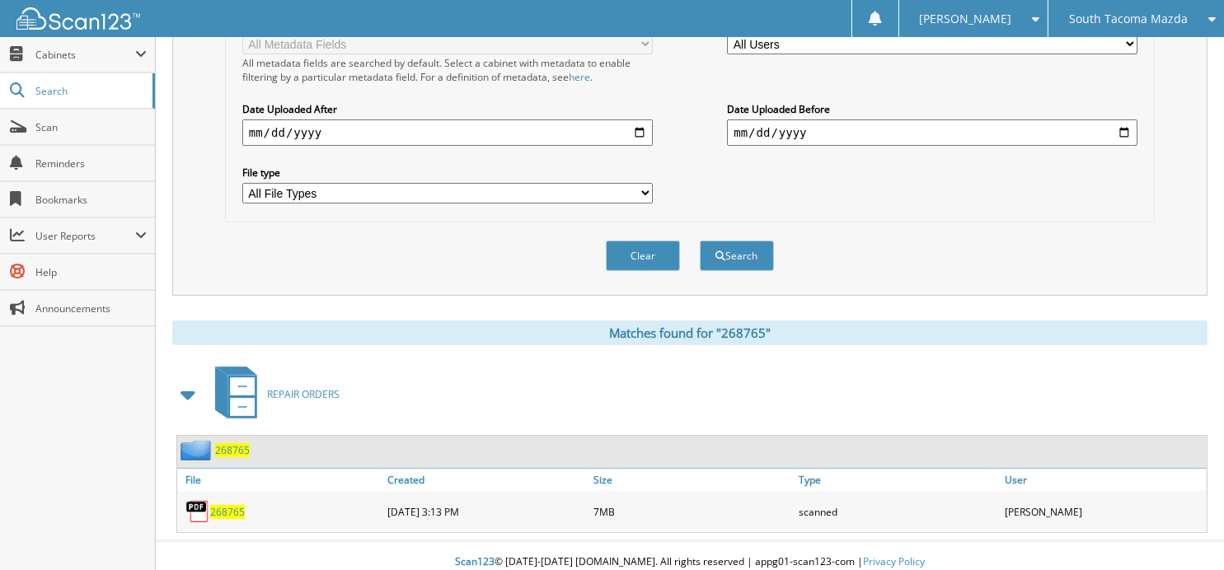
click at [197, 499] on img at bounding box center [197, 511] width 25 height 25
click at [213, 505] on span "268765" at bounding box center [227, 512] width 35 height 14
click at [674, 253] on button "Clear" at bounding box center [643, 256] width 74 height 30
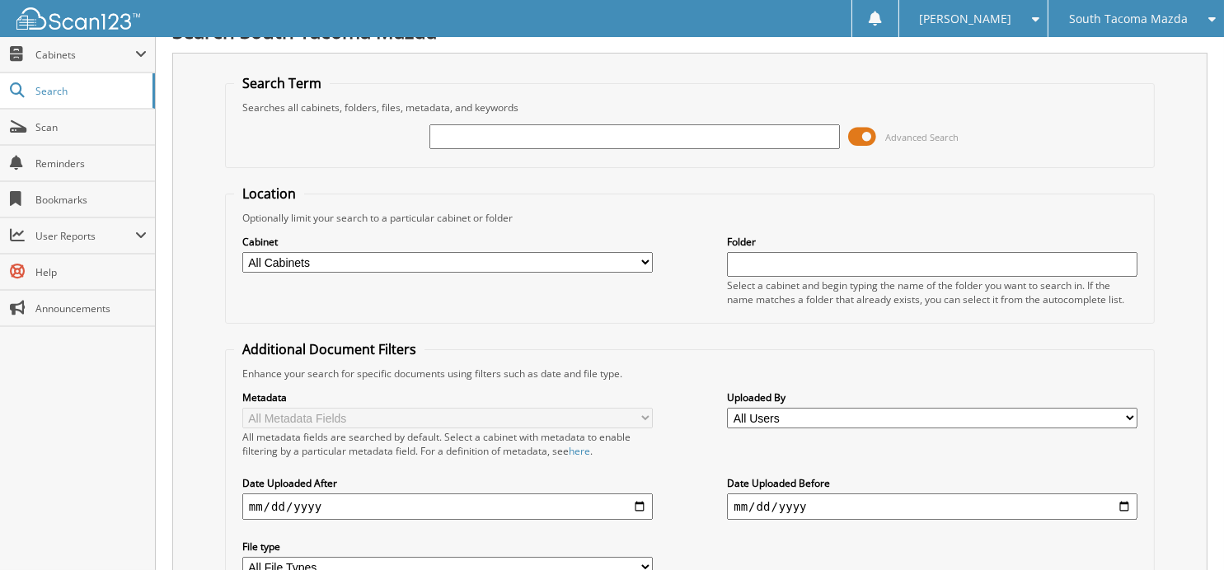
scroll to position [0, 0]
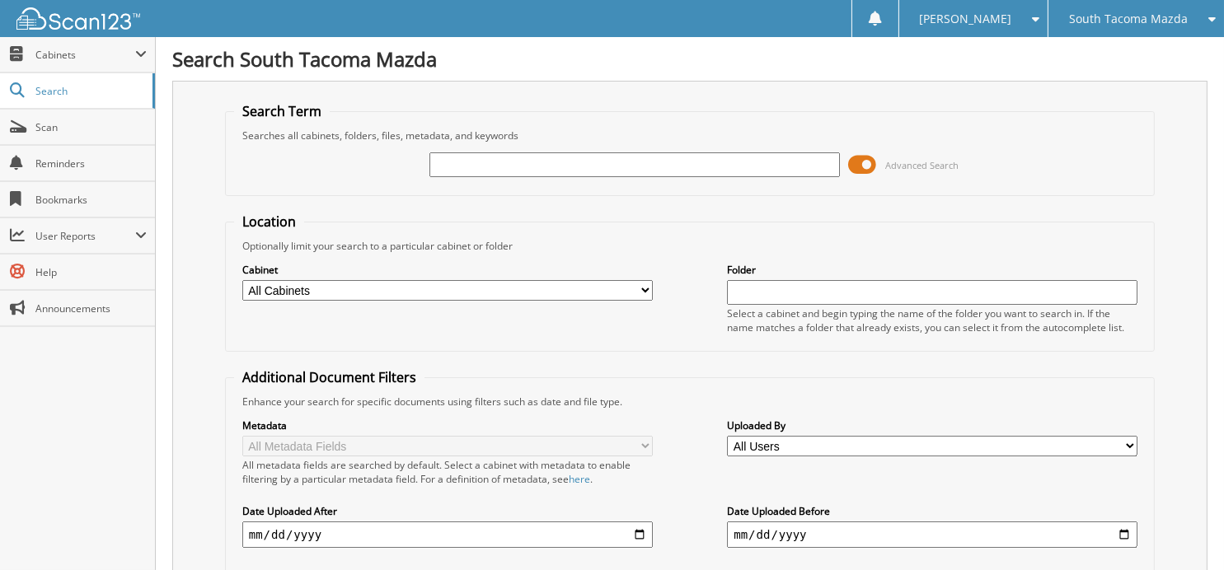
click at [740, 159] on input "text" at bounding box center [634, 164] width 410 height 25
type input "269307"
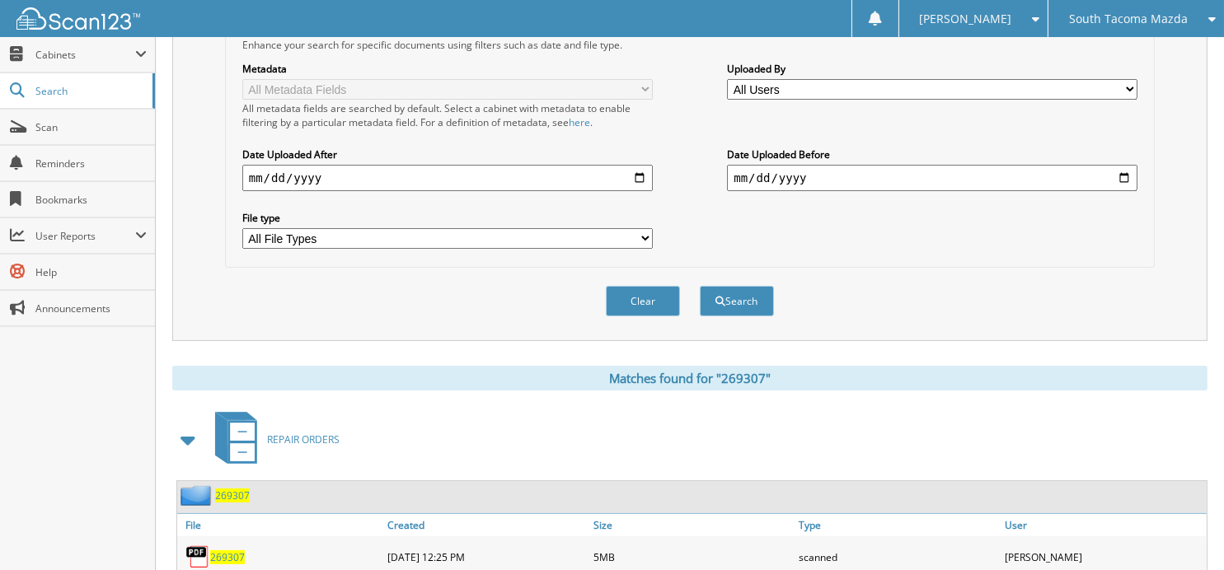
scroll to position [402, 0]
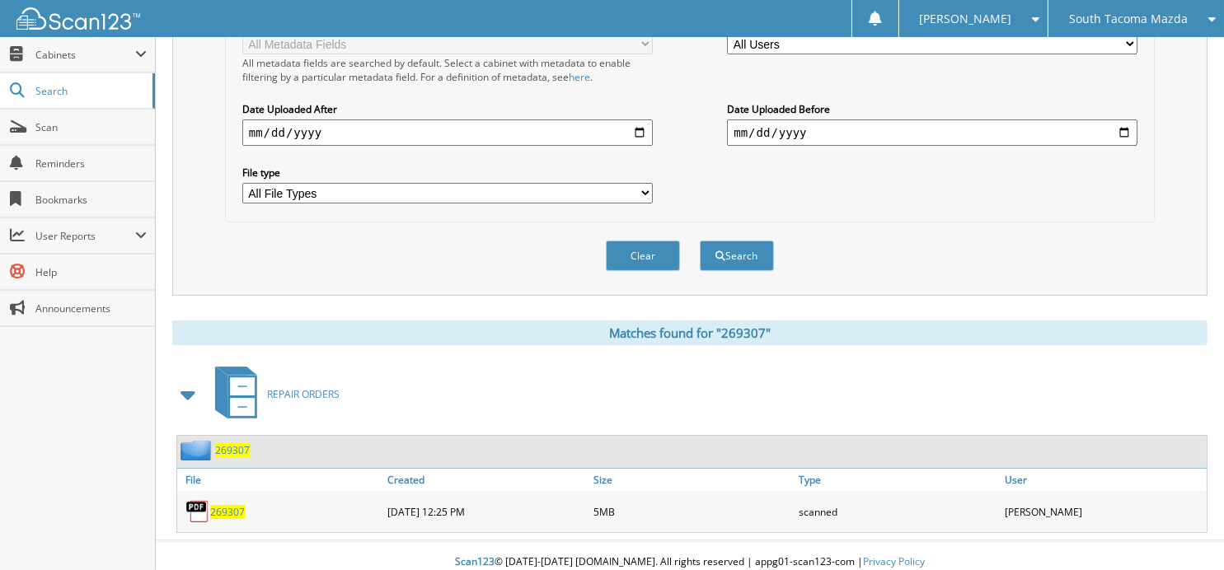
click at [232, 446] on div "269307" at bounding box center [213, 450] width 73 height 21
click at [230, 443] on span "269307" at bounding box center [232, 450] width 35 height 14
